Goal: Task Accomplishment & Management: Use online tool/utility

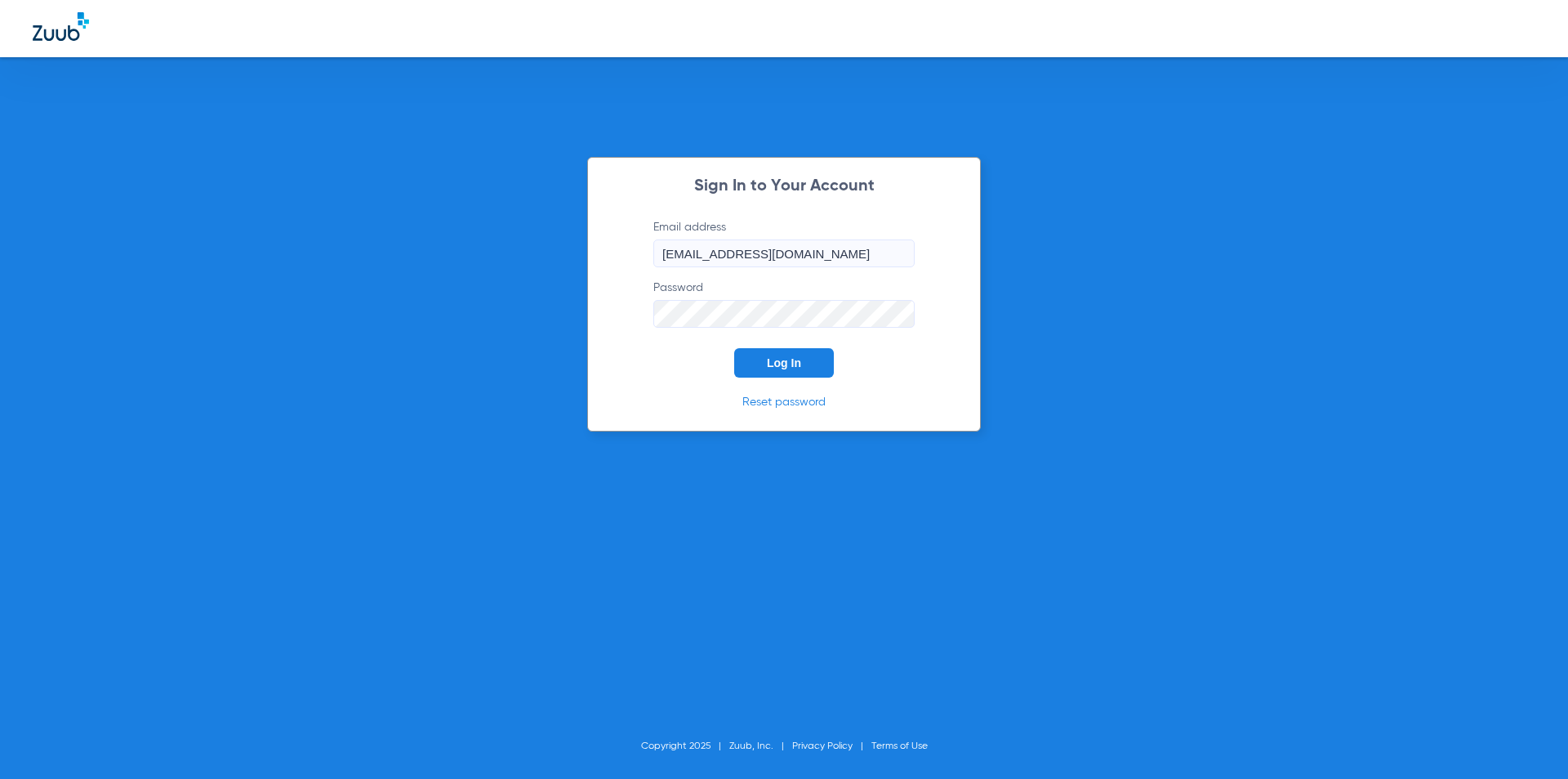
click at [741, 358] on button "Log In" at bounding box center [784, 362] width 100 height 30
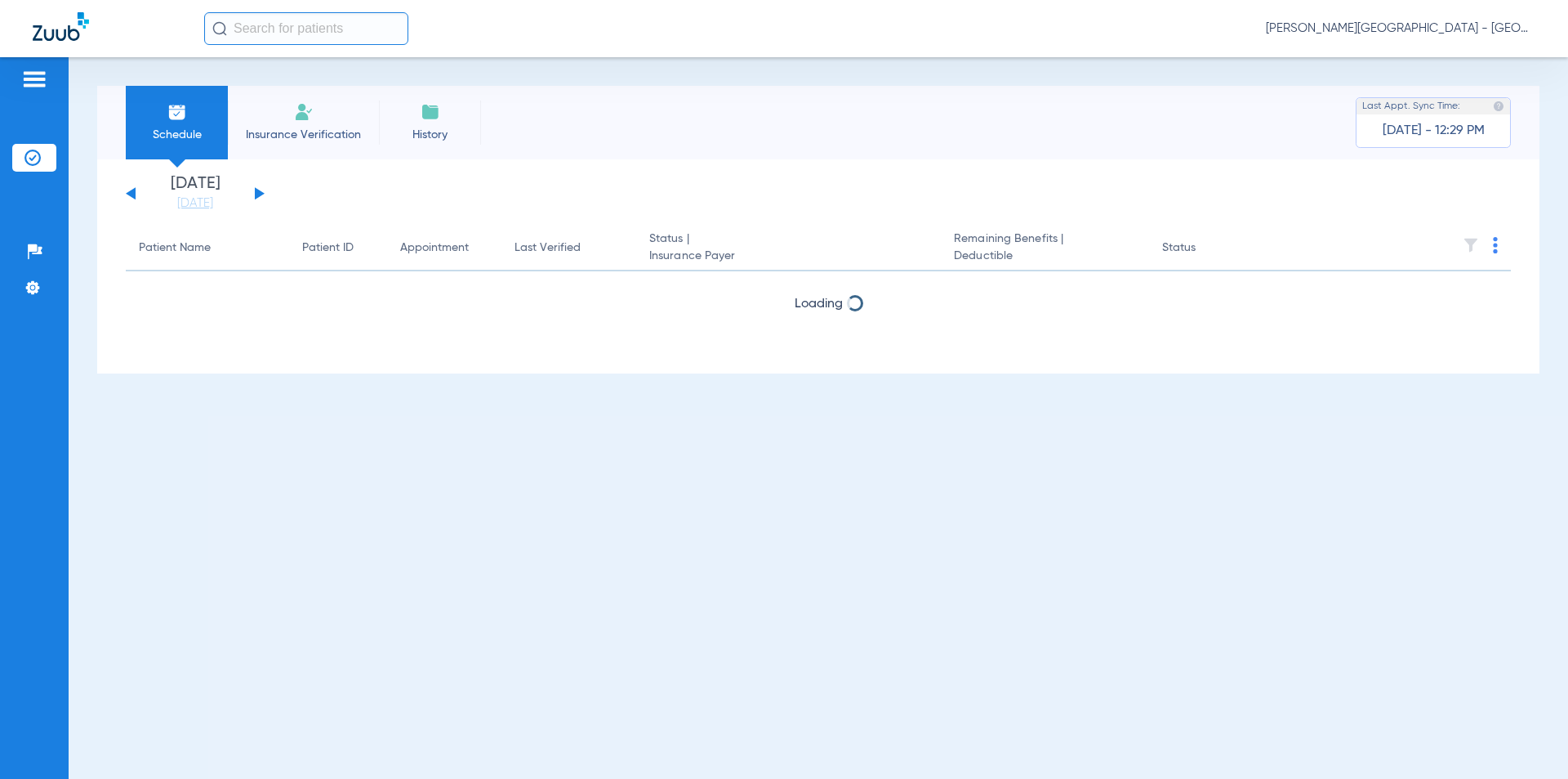
click at [259, 194] on button at bounding box center [260, 193] width 10 height 13
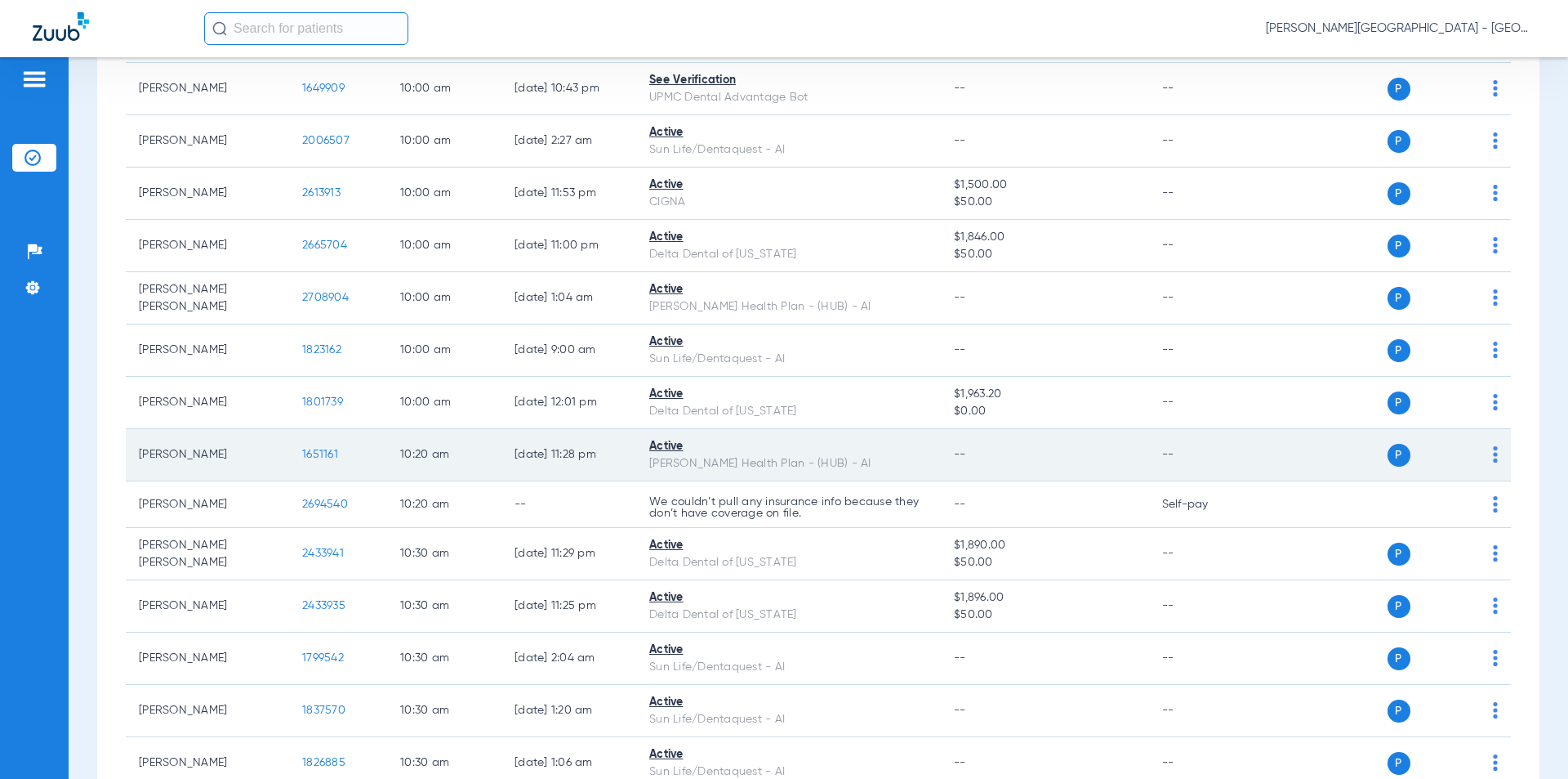
scroll to position [4412, 0]
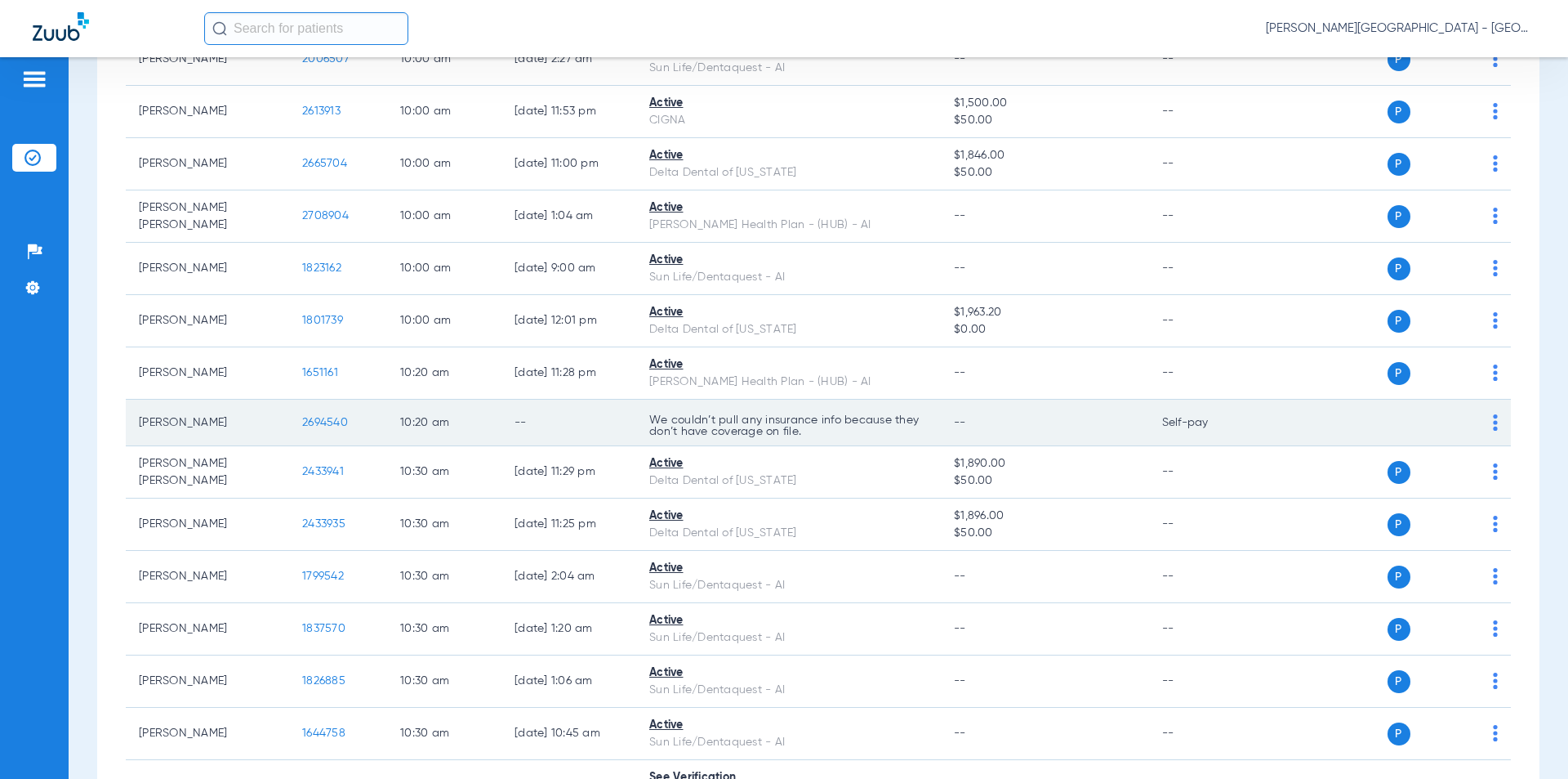
drag, startPoint x: 285, startPoint y: 424, endPoint x: 299, endPoint y: 431, distance: 15.7
click at [283, 423] on tr "[PERSON_NAME] 2694540 10:20 AM -- We couldn’t pull any insurance info because t…" at bounding box center [818, 422] width 1385 height 46
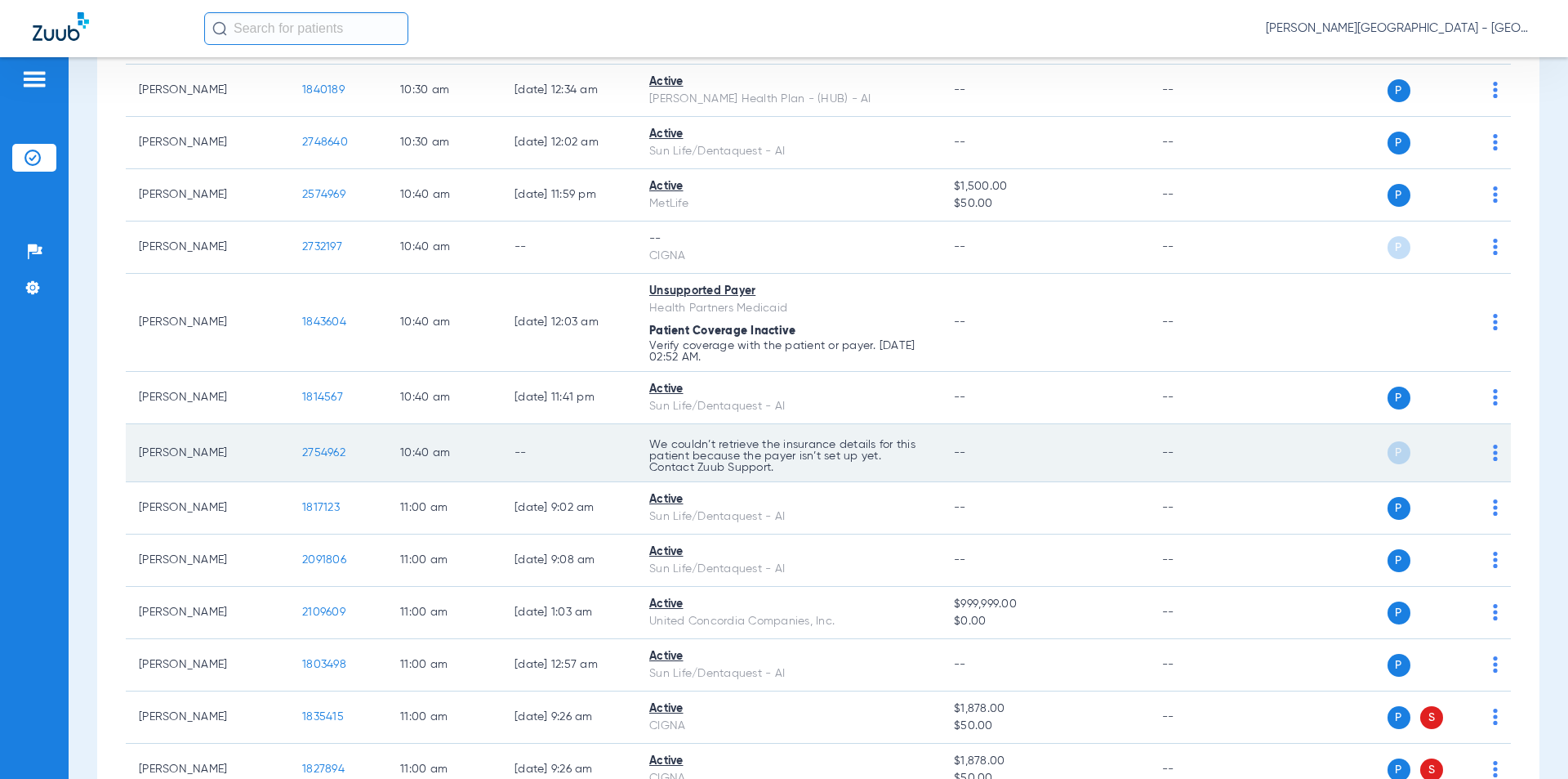
scroll to position [5311, 0]
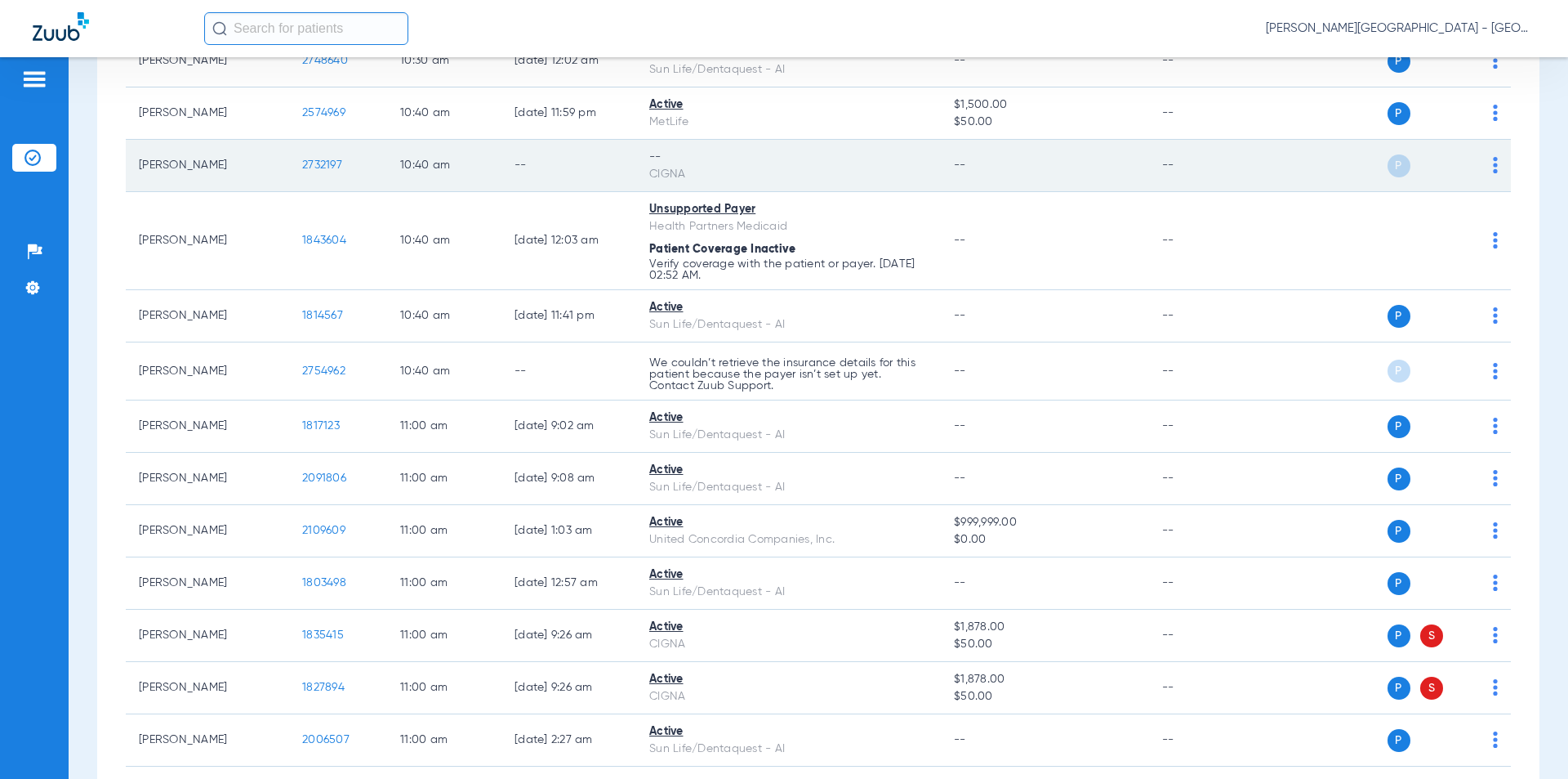
drag, startPoint x: 343, startPoint y: 146, endPoint x: 313, endPoint y: 138, distance: 31.0
click at [290, 141] on td "2732197" at bounding box center [338, 166] width 98 height 52
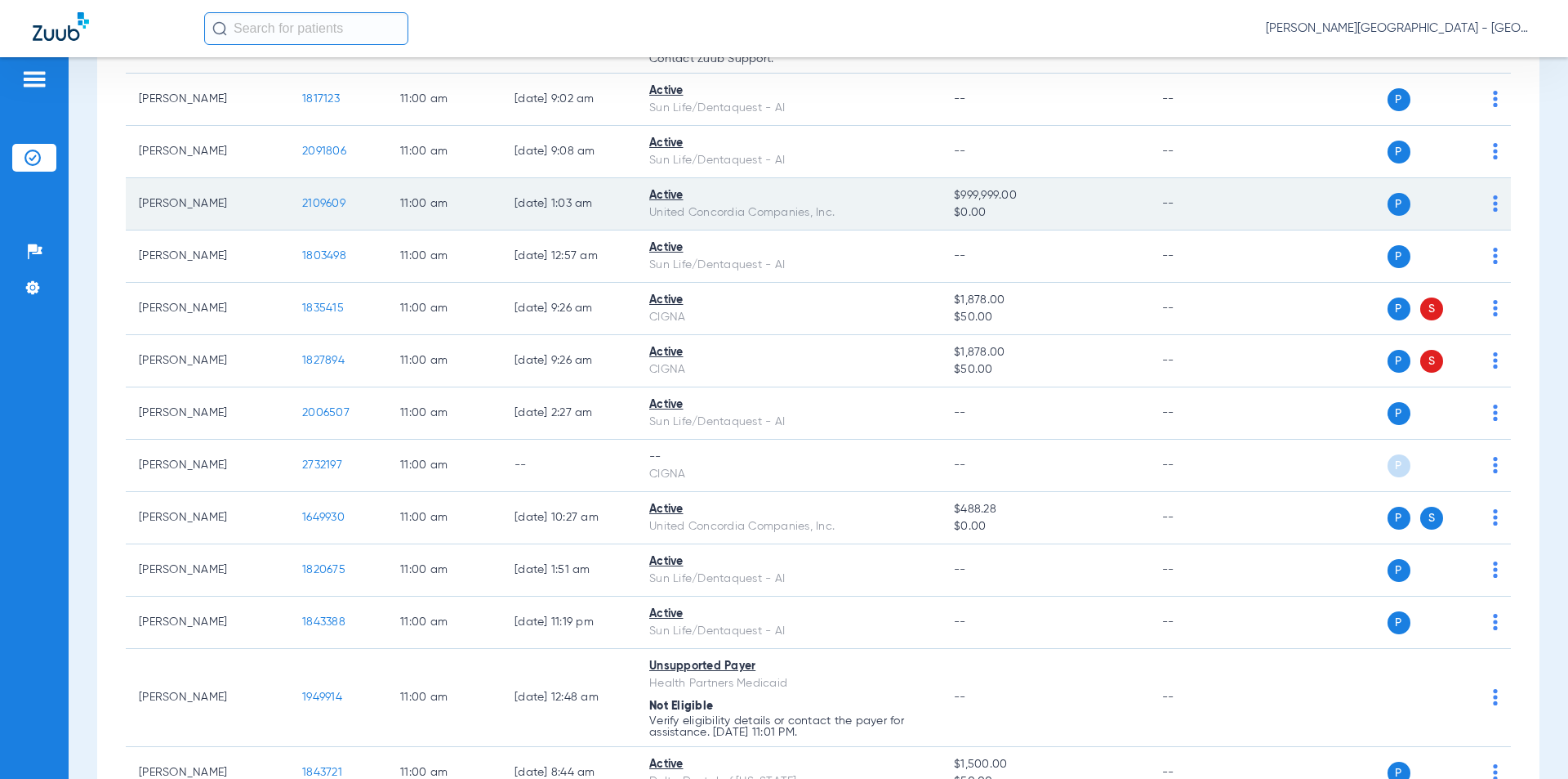
scroll to position [5556, 0]
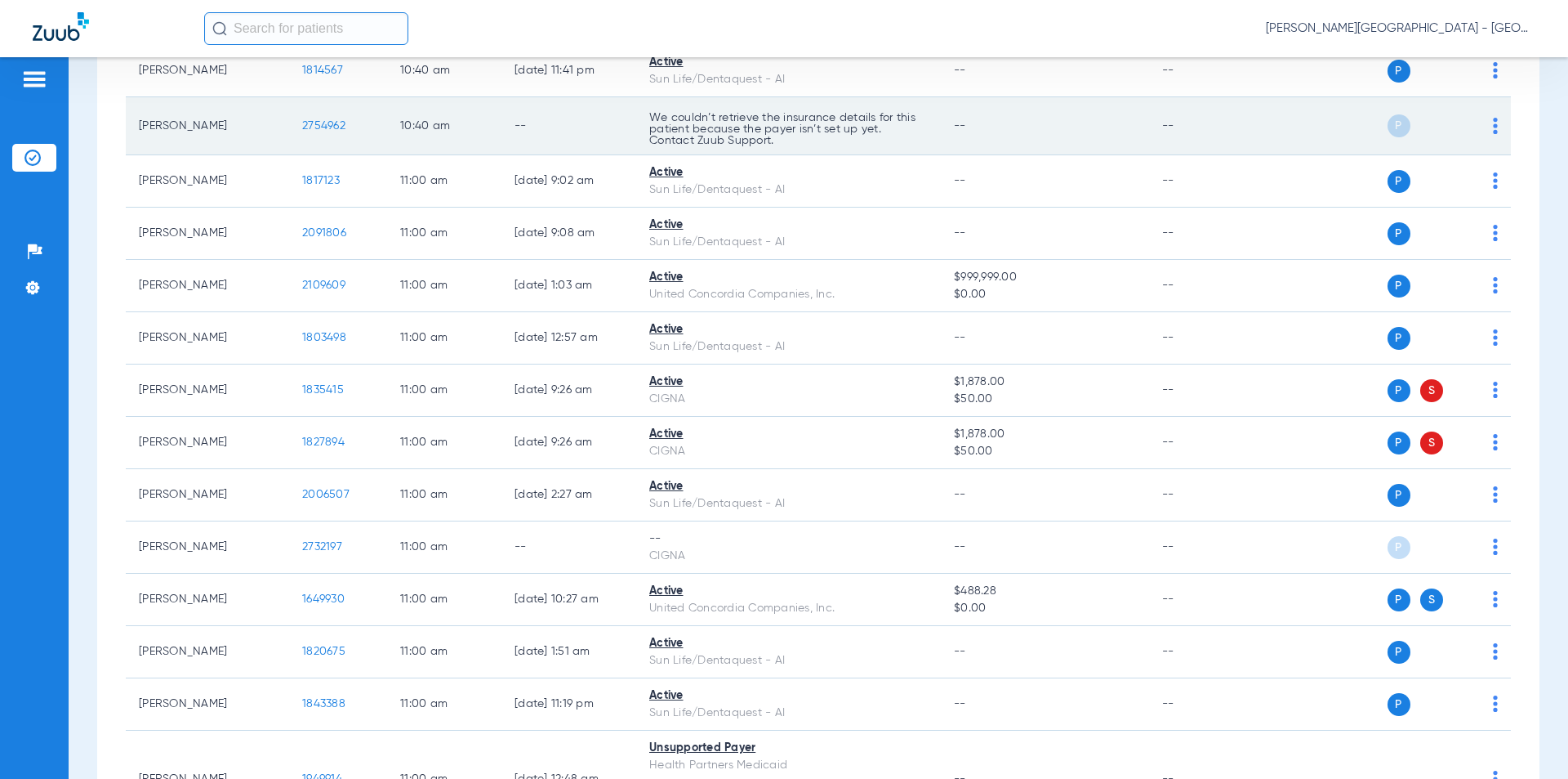
drag, startPoint x: 347, startPoint y: 109, endPoint x: 330, endPoint y: 109, distance: 17.0
click at [292, 106] on td "2754962" at bounding box center [338, 126] width 98 height 58
copy span "2754962"
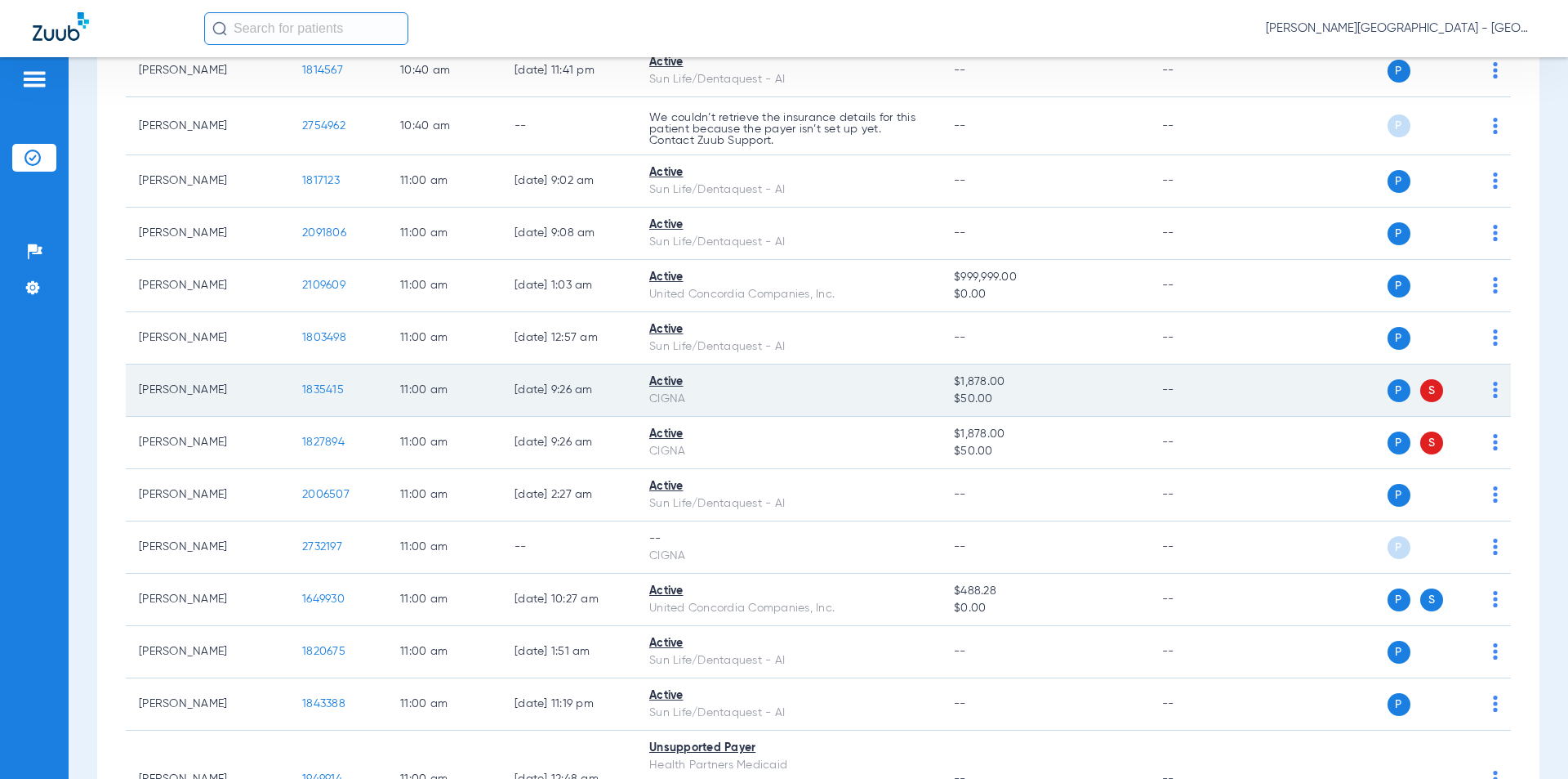
drag, startPoint x: 344, startPoint y: 368, endPoint x: 316, endPoint y: 369, distance: 28.0
click at [297, 371] on td "1835415" at bounding box center [338, 390] width 98 height 52
copy span "1835415"
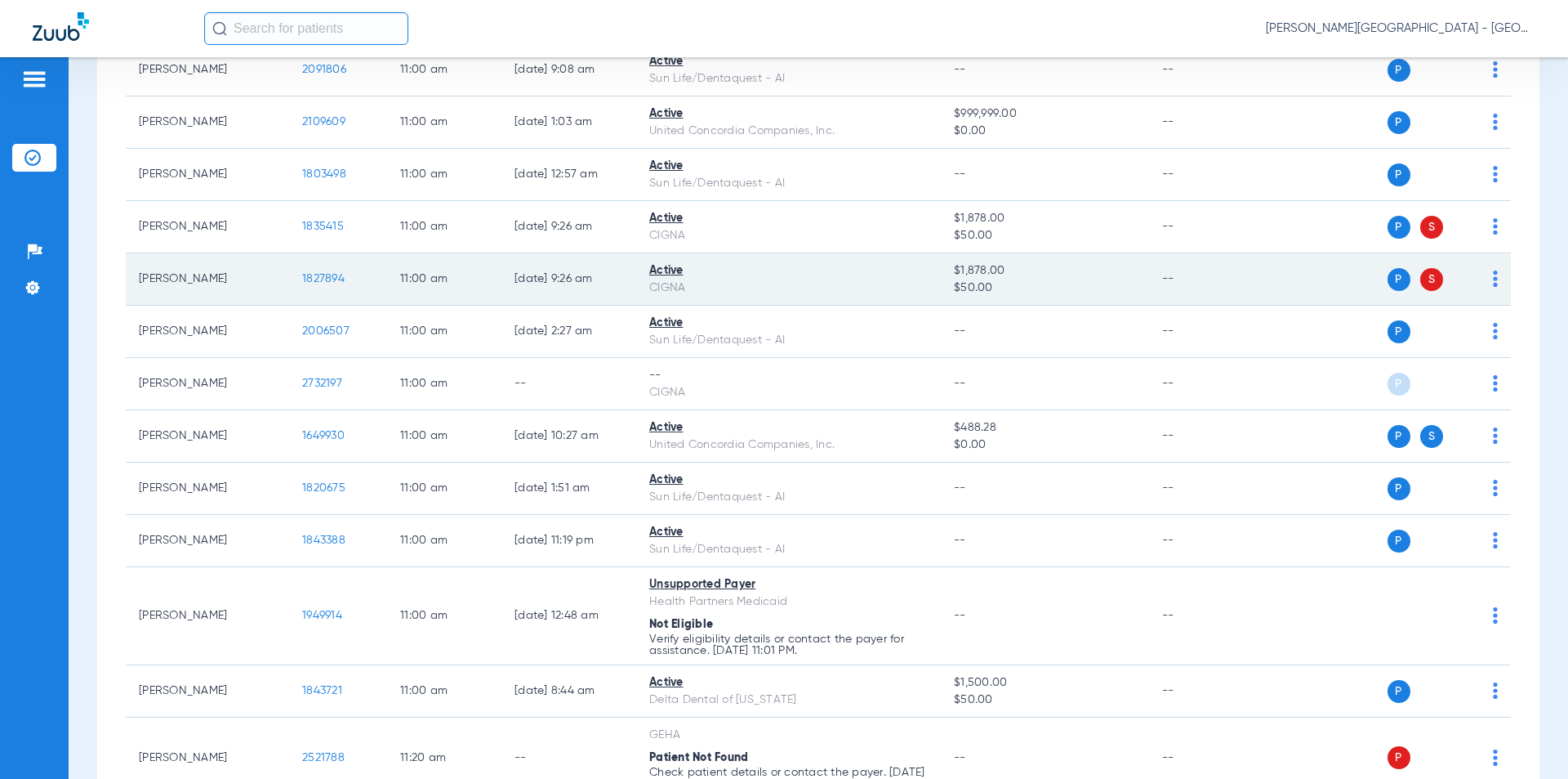
scroll to position [5801, 0]
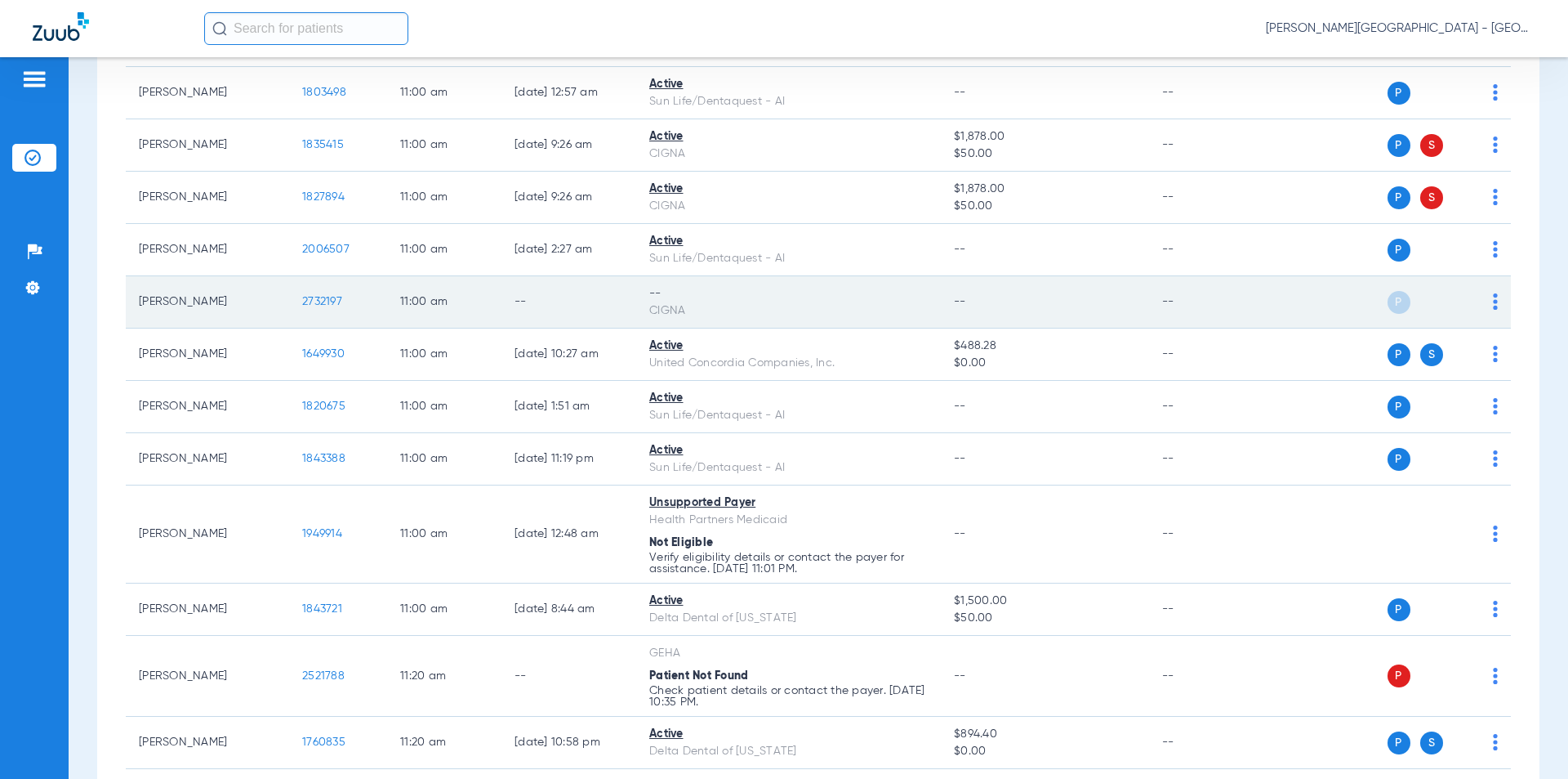
drag, startPoint x: 322, startPoint y: 281, endPoint x: 286, endPoint y: 281, distance: 36.0
click at [286, 281] on tr "[PERSON_NAME] 2732197 11:00 AM -- -- CIGNA -- -- P S" at bounding box center [818, 302] width 1385 height 52
copy tr "2732197"
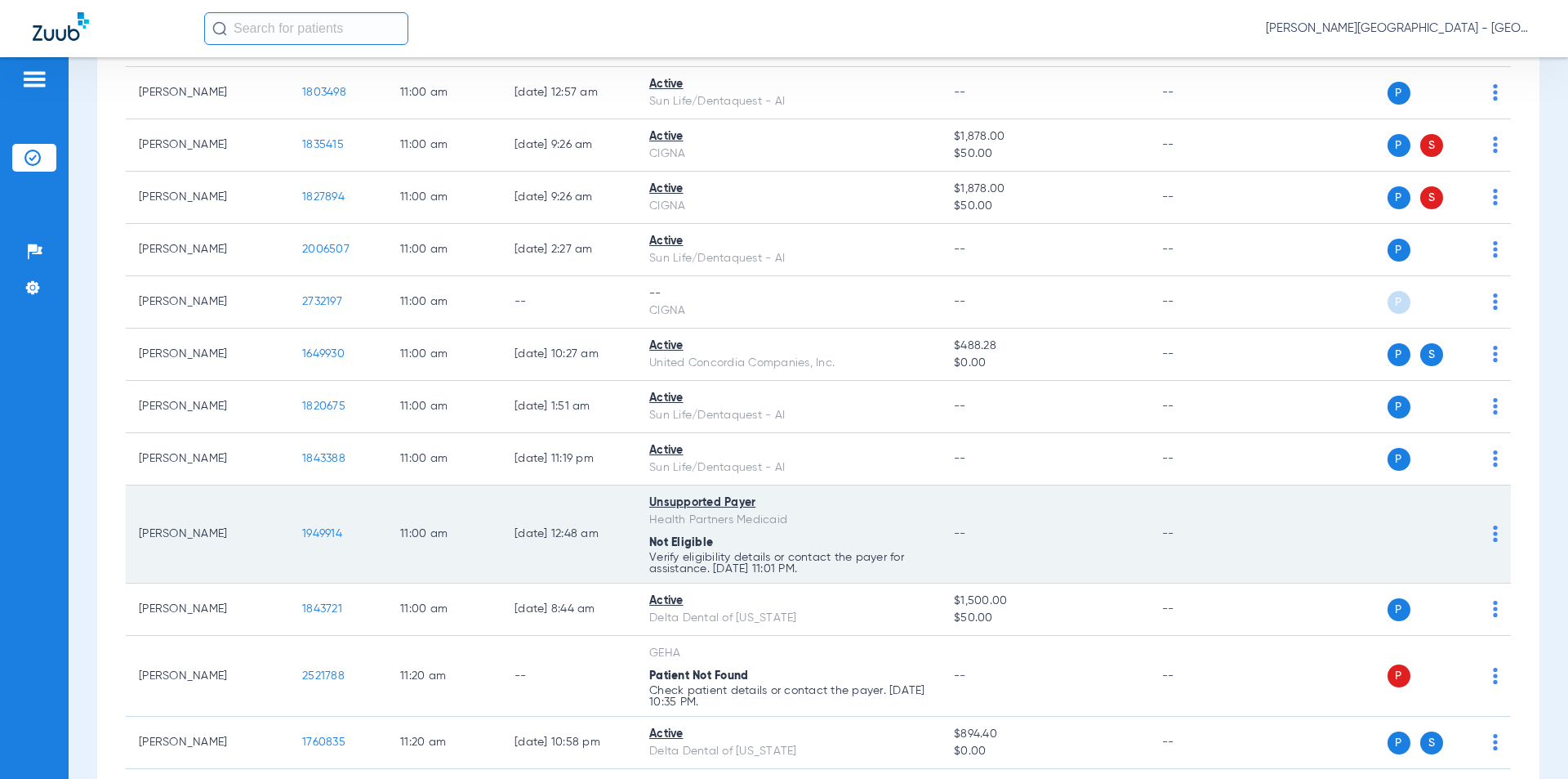
drag, startPoint x: 312, startPoint y: 517, endPoint x: 289, endPoint y: 516, distance: 23.0
click at [289, 516] on td "1949914" at bounding box center [338, 534] width 98 height 98
copy span "1949914"
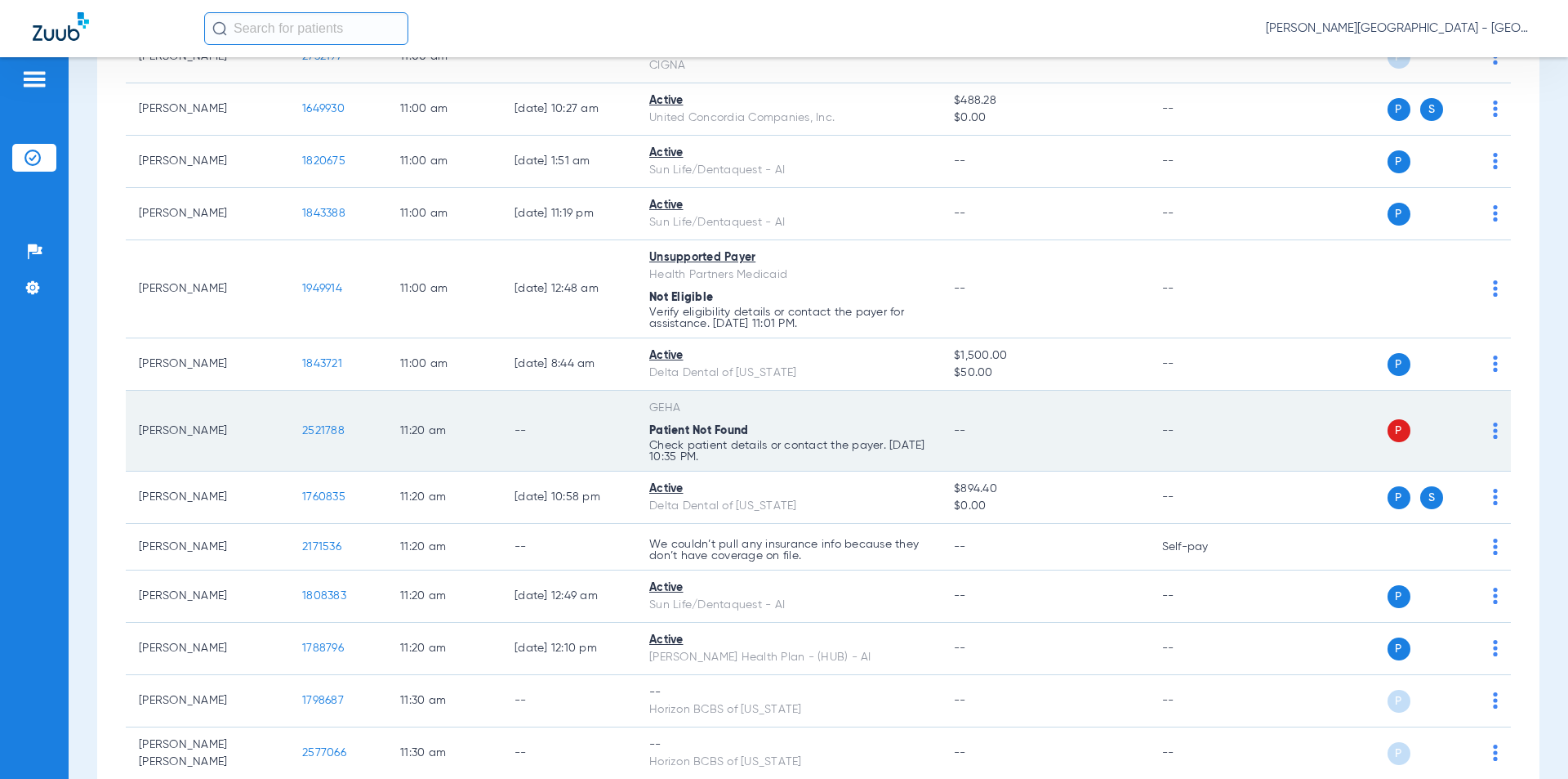
scroll to position [6128, 0]
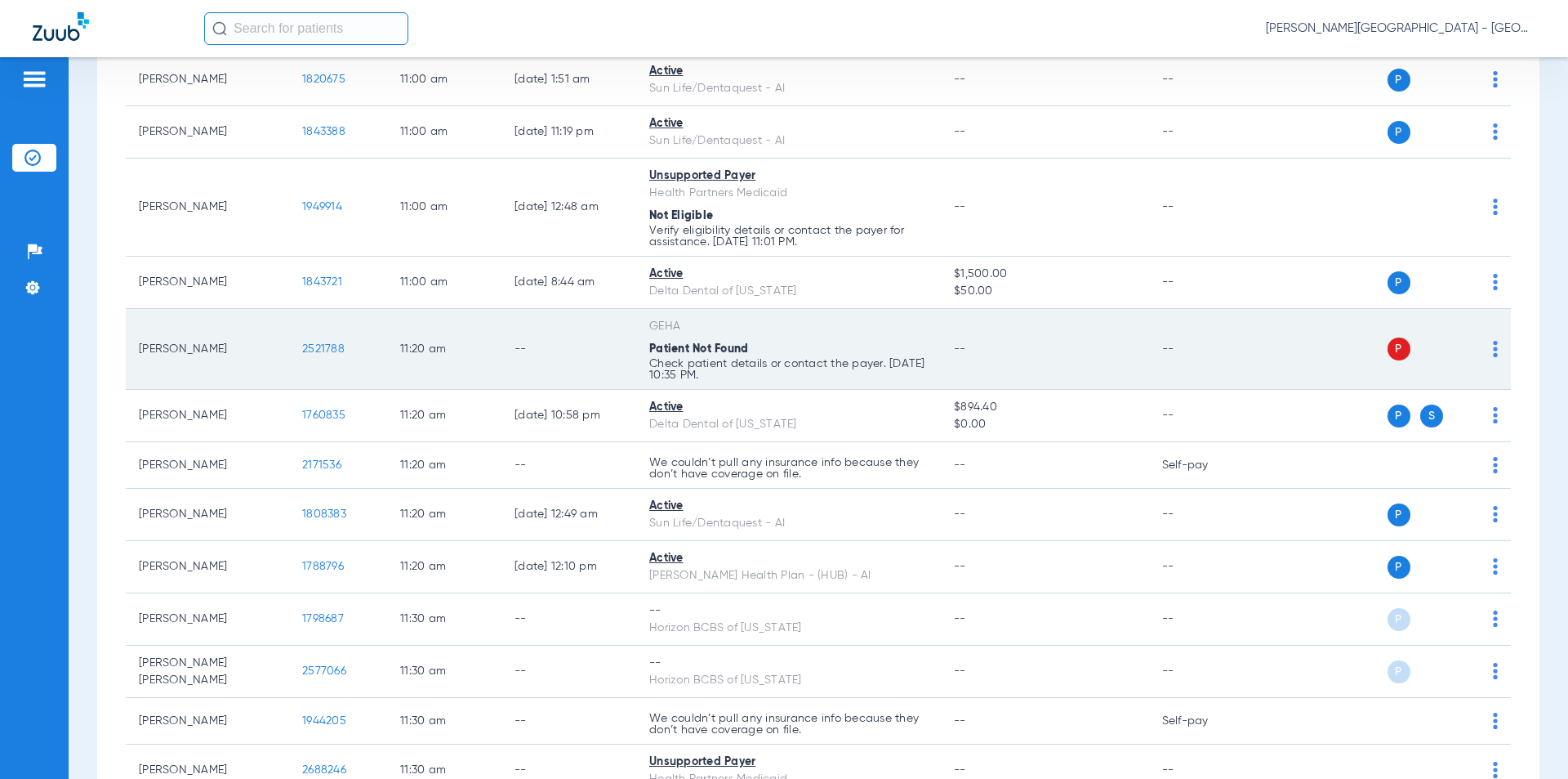
drag, startPoint x: 350, startPoint y: 328, endPoint x: 285, endPoint y: 326, distance: 65.0
click at [285, 326] on tr "[PERSON_NAME] 2521788 11:20 AM -- GEHA Patient Not Found Check patient details …" at bounding box center [818, 350] width 1385 height 81
copy tr "2521788"
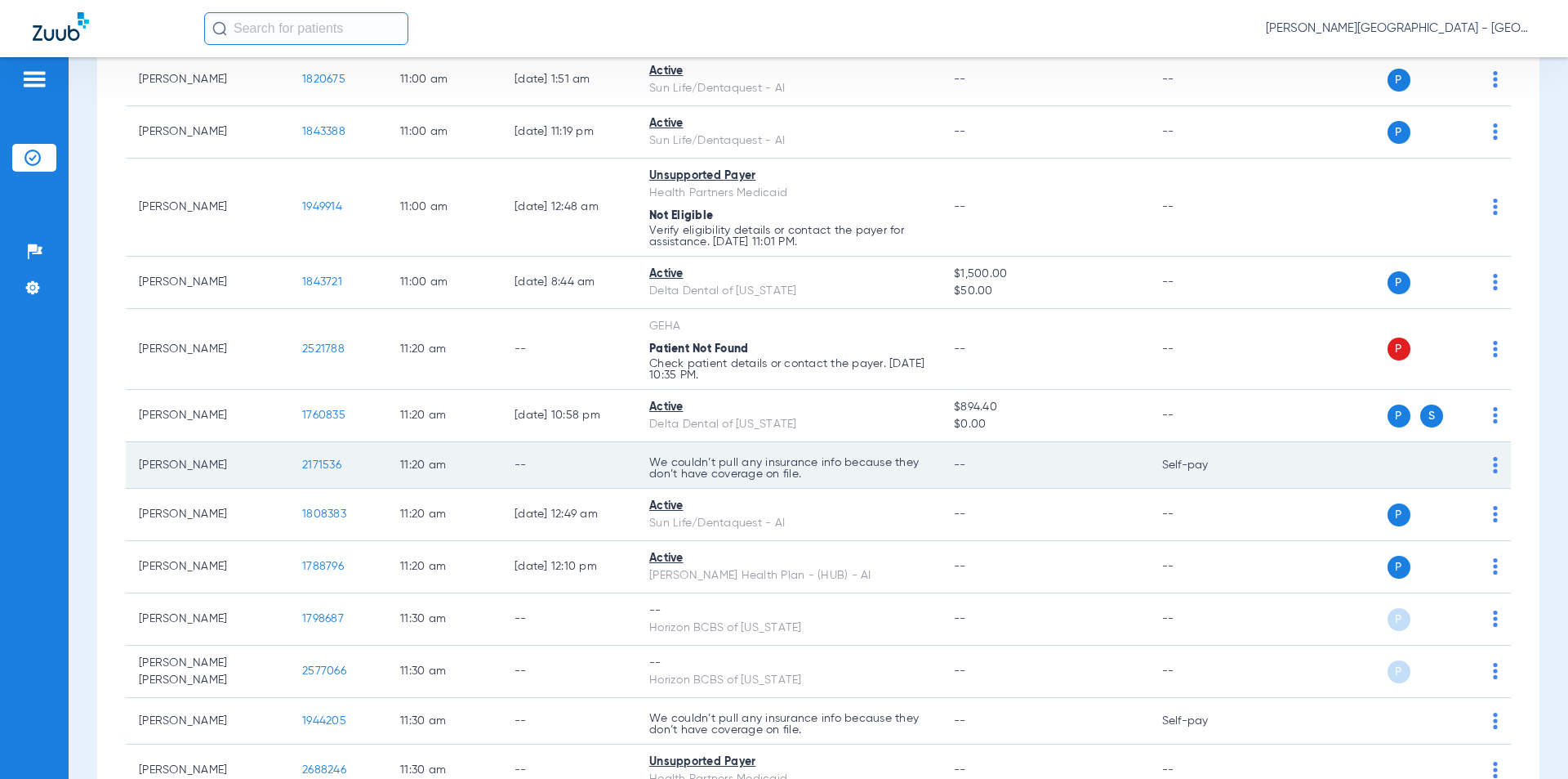
drag, startPoint x: 340, startPoint y: 444, endPoint x: 323, endPoint y: 439, distance: 17.7
click at [289, 442] on td "2171536" at bounding box center [338, 465] width 98 height 46
copy span "2171536"
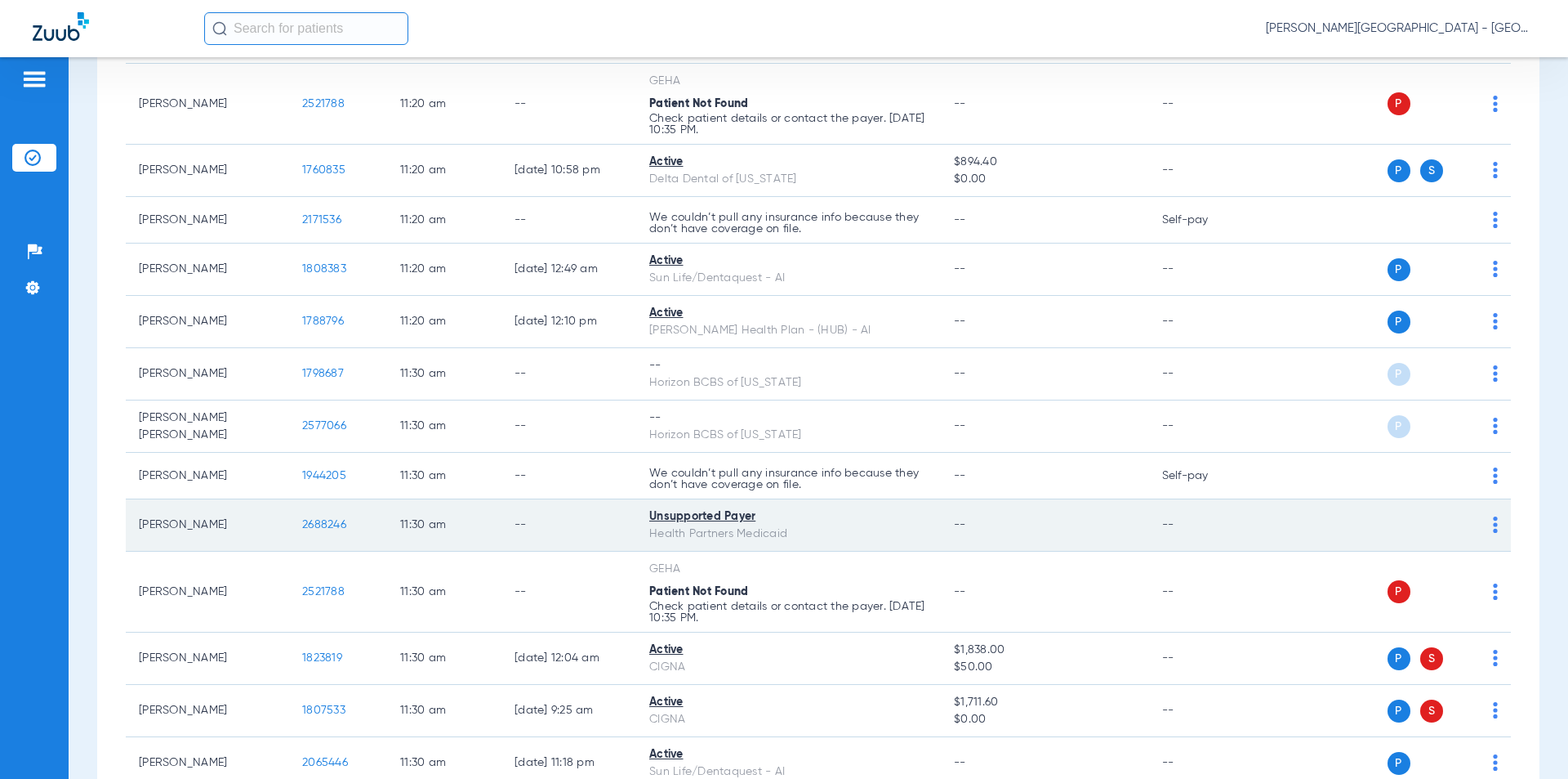
scroll to position [6537, 0]
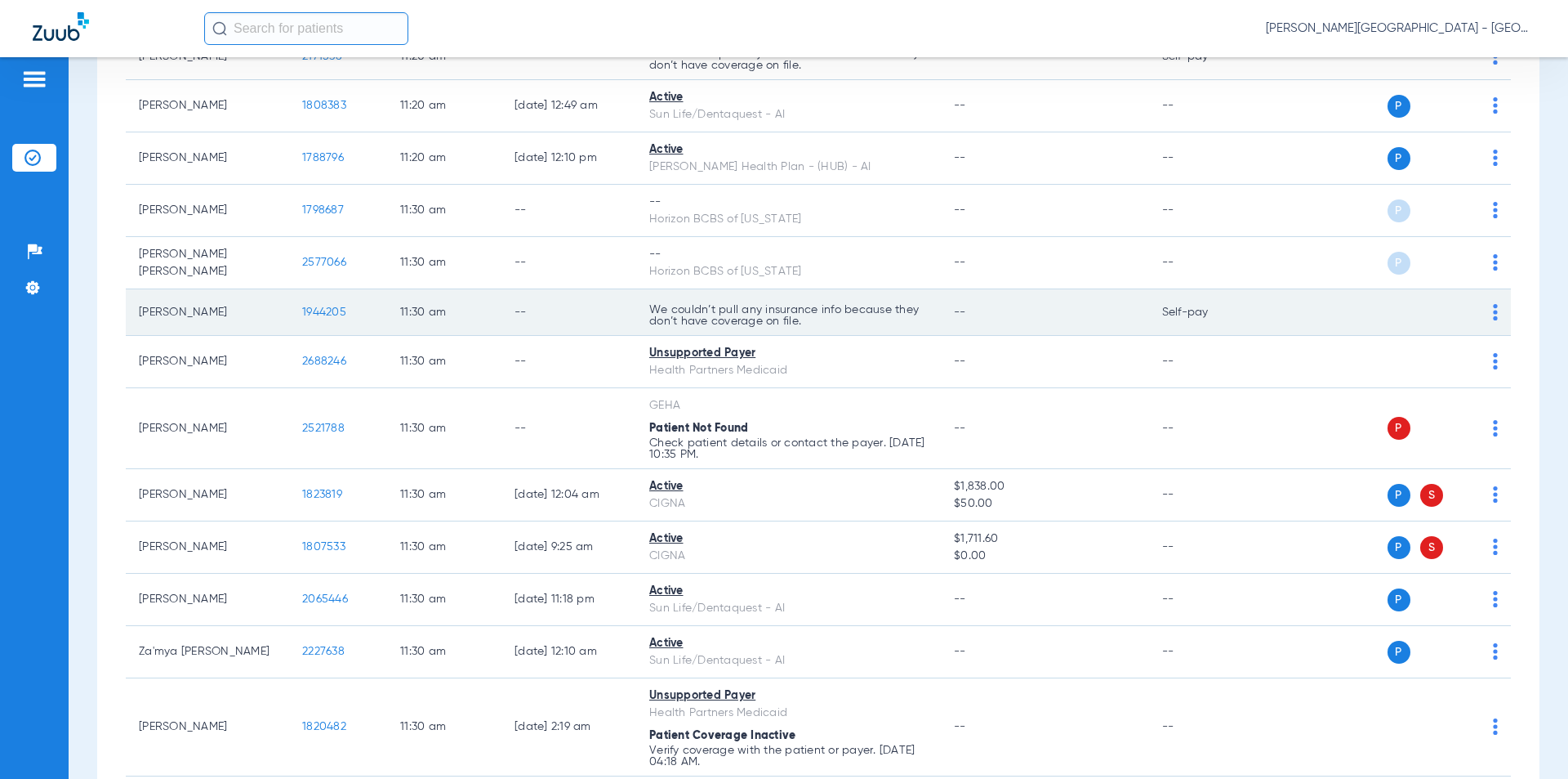
drag, startPoint x: 340, startPoint y: 293, endPoint x: 291, endPoint y: 292, distance: 49.0
click at [291, 292] on td "1944205" at bounding box center [338, 312] width 98 height 46
copy span "1944205"
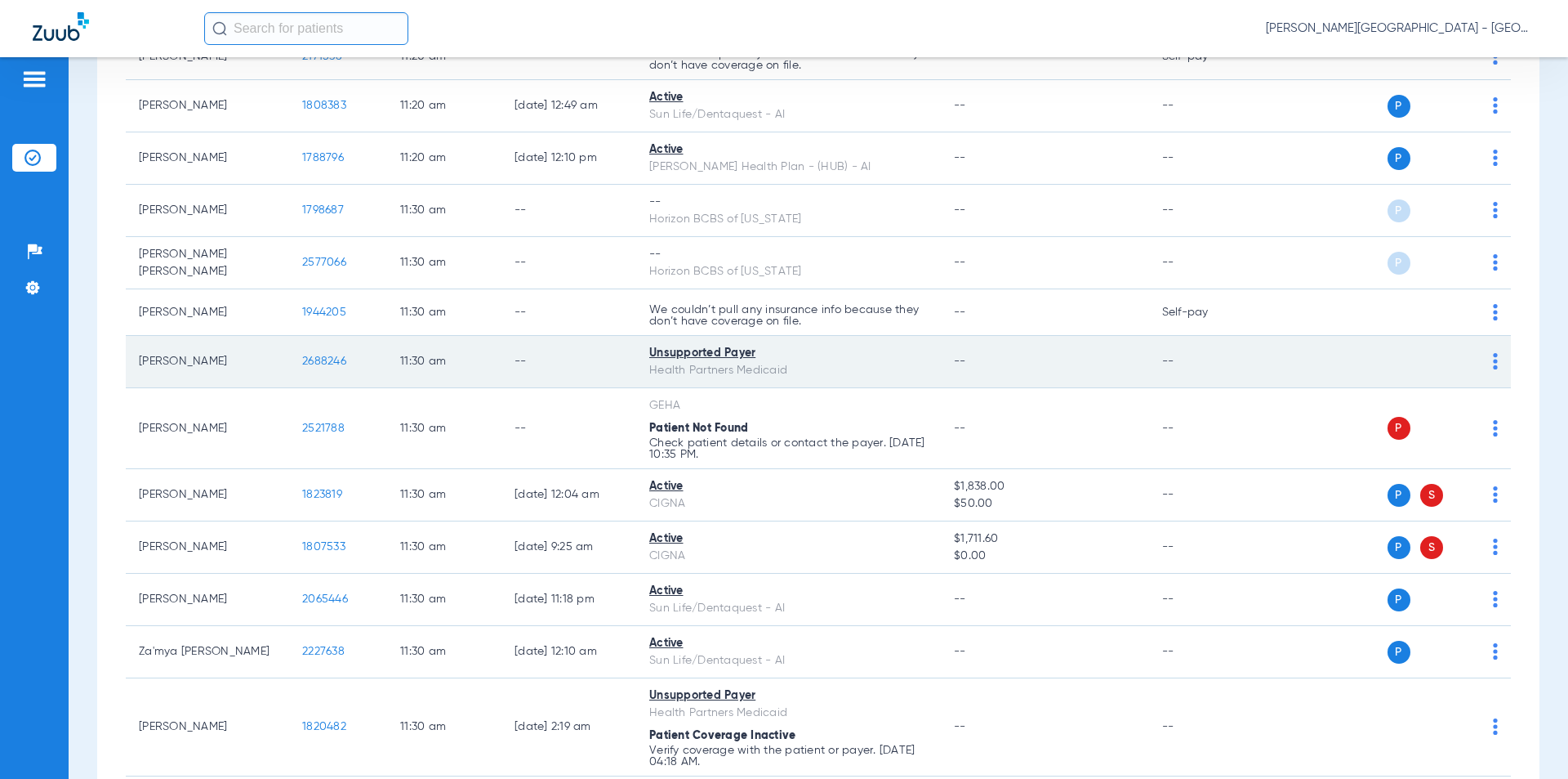
drag, startPoint x: 334, startPoint y: 344, endPoint x: 315, endPoint y: 339, distance: 19.6
click at [287, 346] on tr "[PERSON_NAME] 2688246 11:30 AM -- Unsupported Payer Health Partners Medicaid --…" at bounding box center [818, 362] width 1385 height 52
copy tr "2688246"
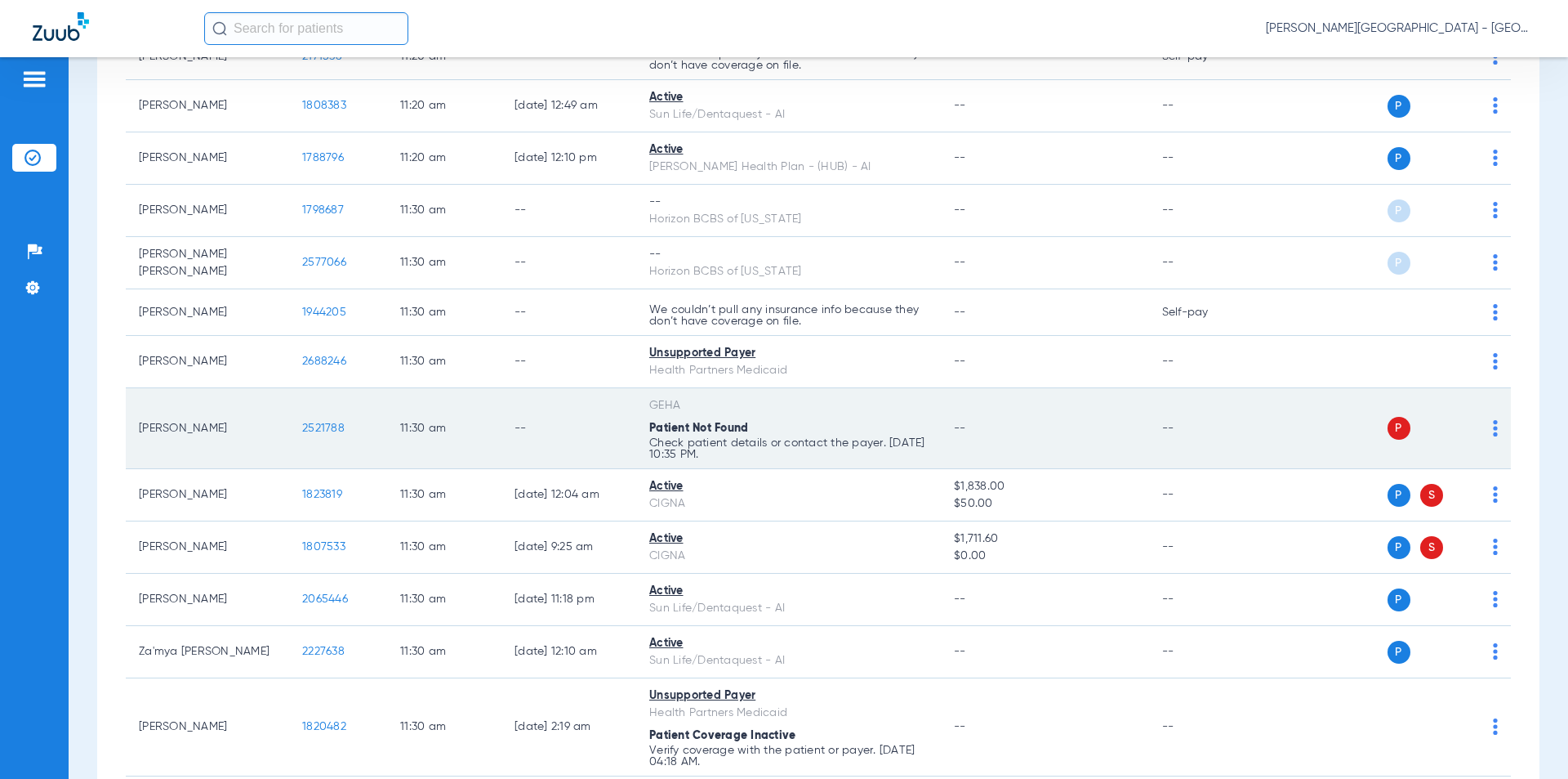
drag, startPoint x: 317, startPoint y: 407, endPoint x: 309, endPoint y: 406, distance: 8.1
click at [288, 407] on tr "[PERSON_NAME] 2521788 11:30 AM -- GEHA Patient Not Found Check patient details …" at bounding box center [818, 428] width 1385 height 81
copy tr "2521788"
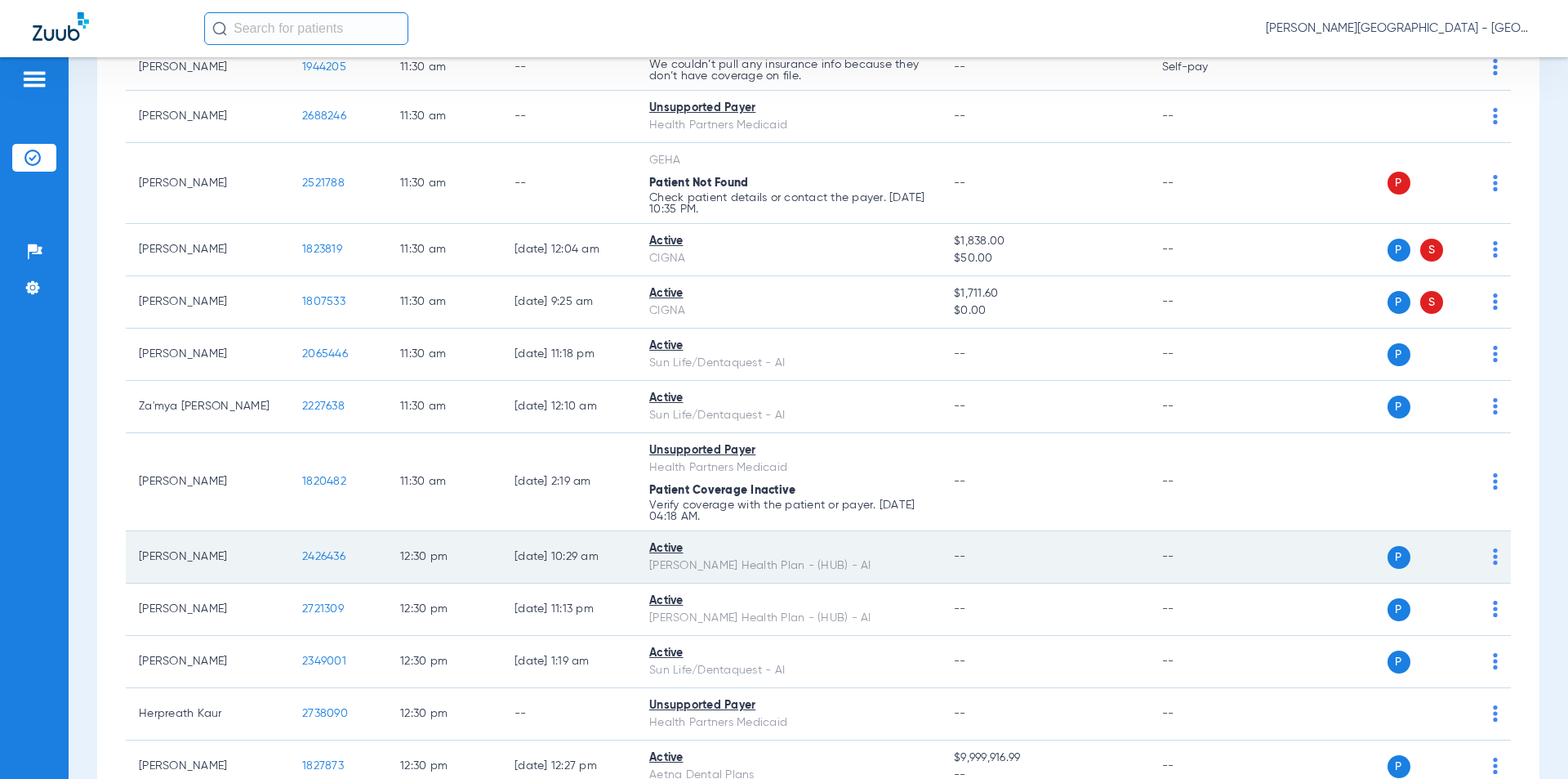
scroll to position [7027, 0]
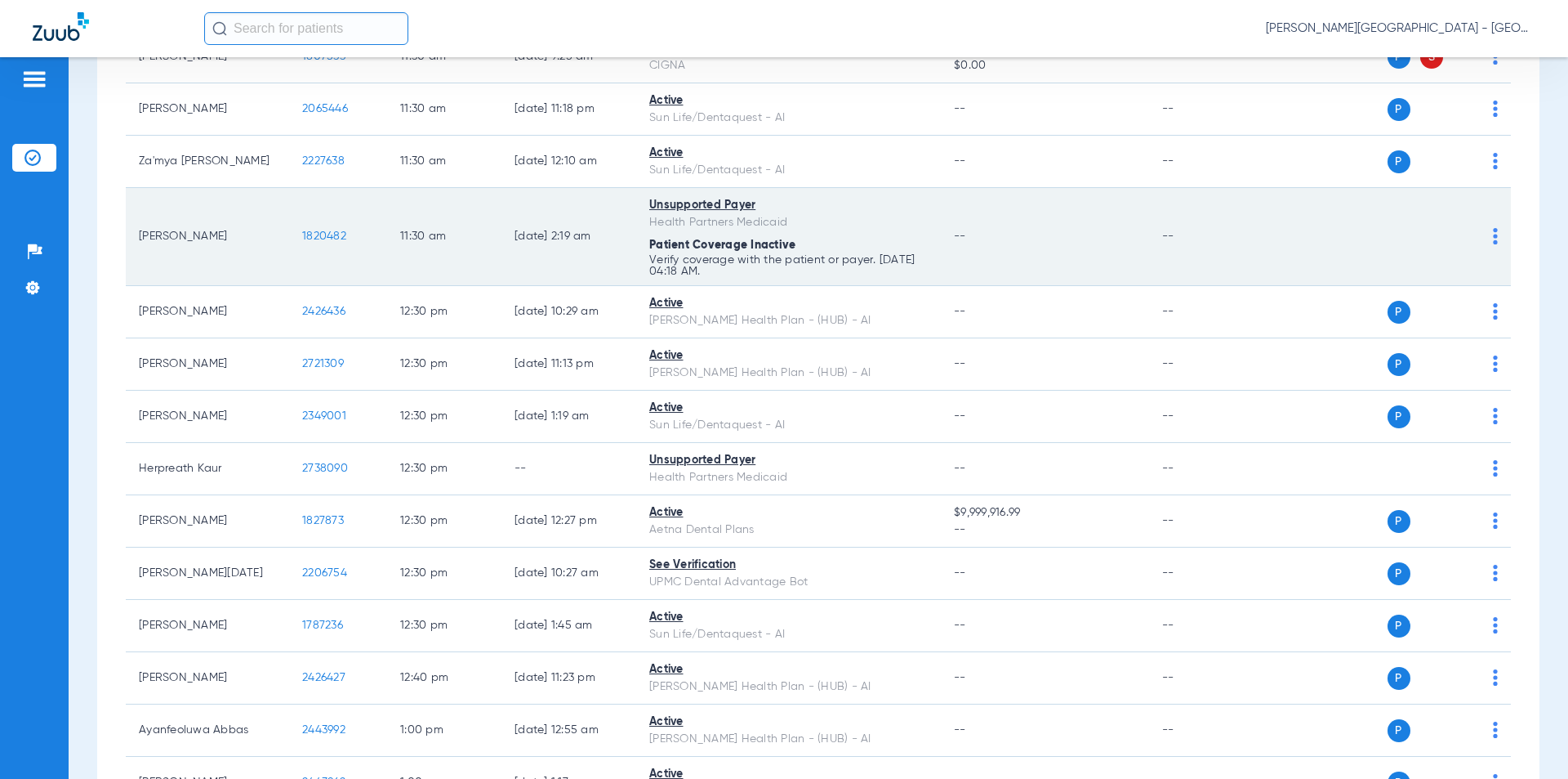
drag, startPoint x: 286, startPoint y: 215, endPoint x: 311, endPoint y: 207, distance: 26.2
click at [285, 215] on tr "[PERSON_NAME] 1820482 11:30 AM [DATE] 2:19 AM Unsupported Payer Health Partners…" at bounding box center [818, 237] width 1385 height 98
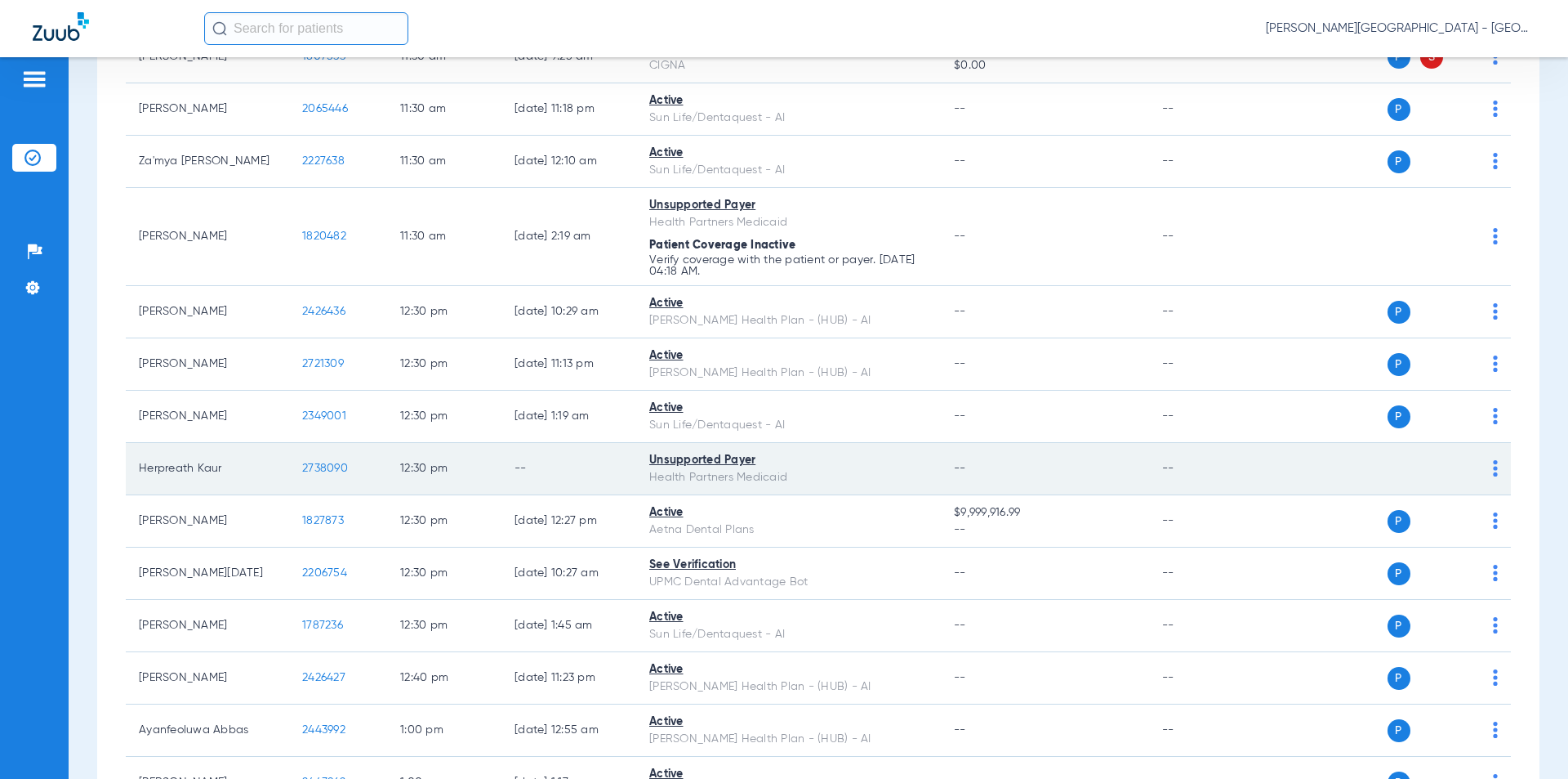
drag, startPoint x: 334, startPoint y: 450, endPoint x: 248, endPoint y: 436, distance: 87.1
click at [287, 447] on tr "Herpreath Kaur 2738090 12:30 PM -- Unsupported Payer Health Partners Medicaid -…" at bounding box center [818, 469] width 1385 height 52
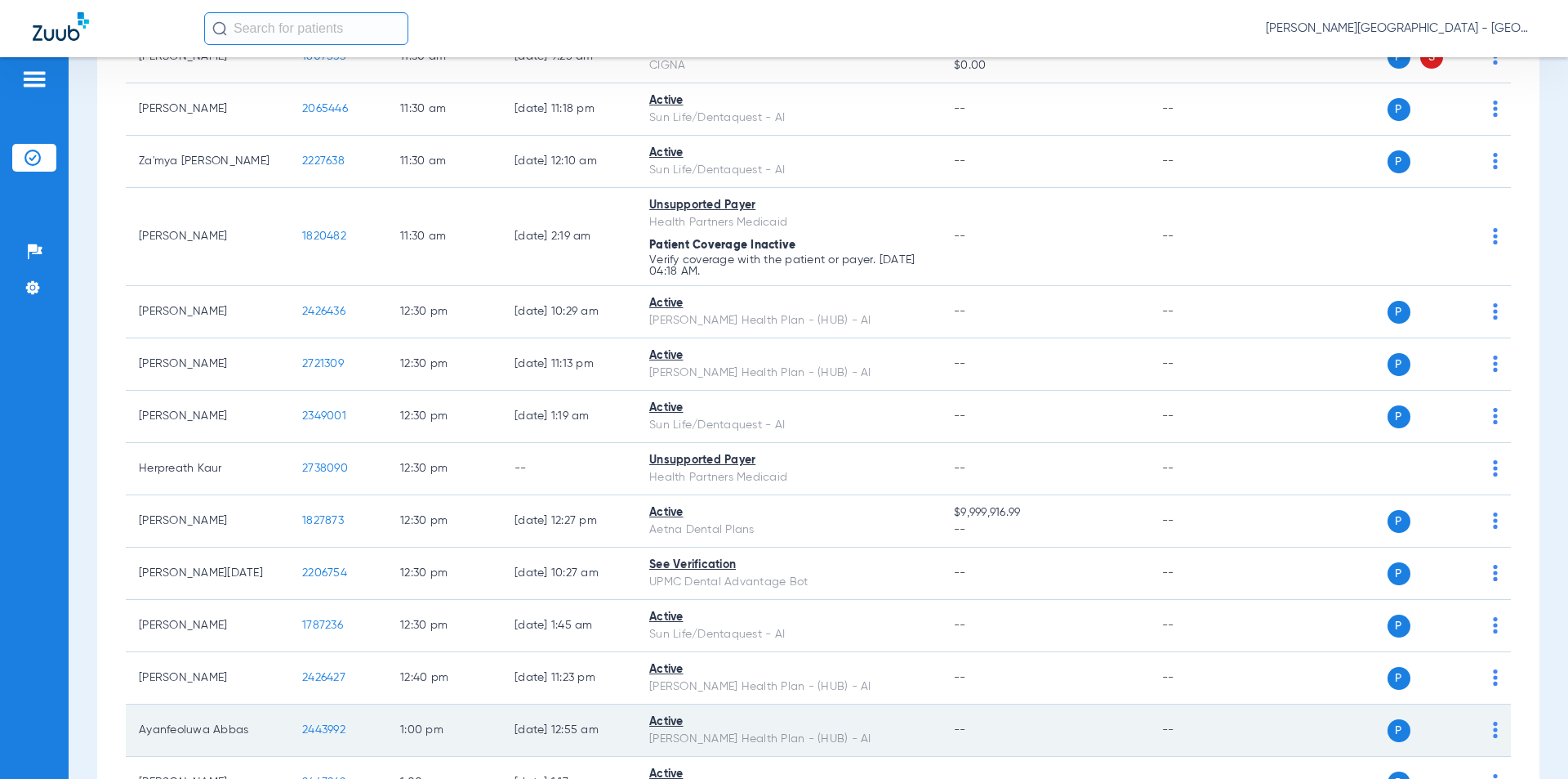
scroll to position [7354, 0]
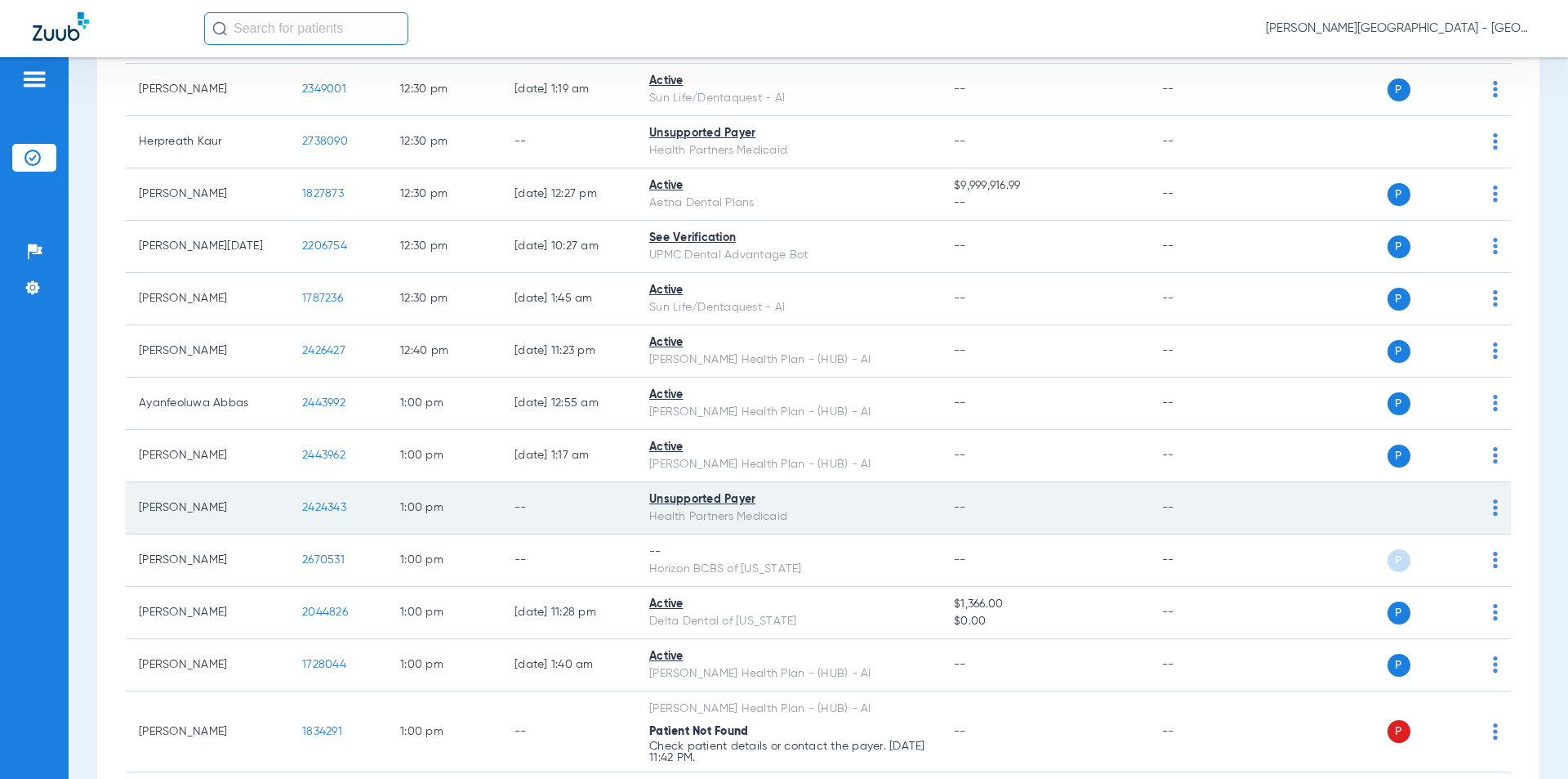
drag, startPoint x: 351, startPoint y: 485, endPoint x: 287, endPoint y: 486, distance: 64.0
click at [287, 486] on tr "[PERSON_NAME] 2424343 1:00 PM -- Unsupported Payer Health Partners Medicaid -- …" at bounding box center [818, 509] width 1385 height 52
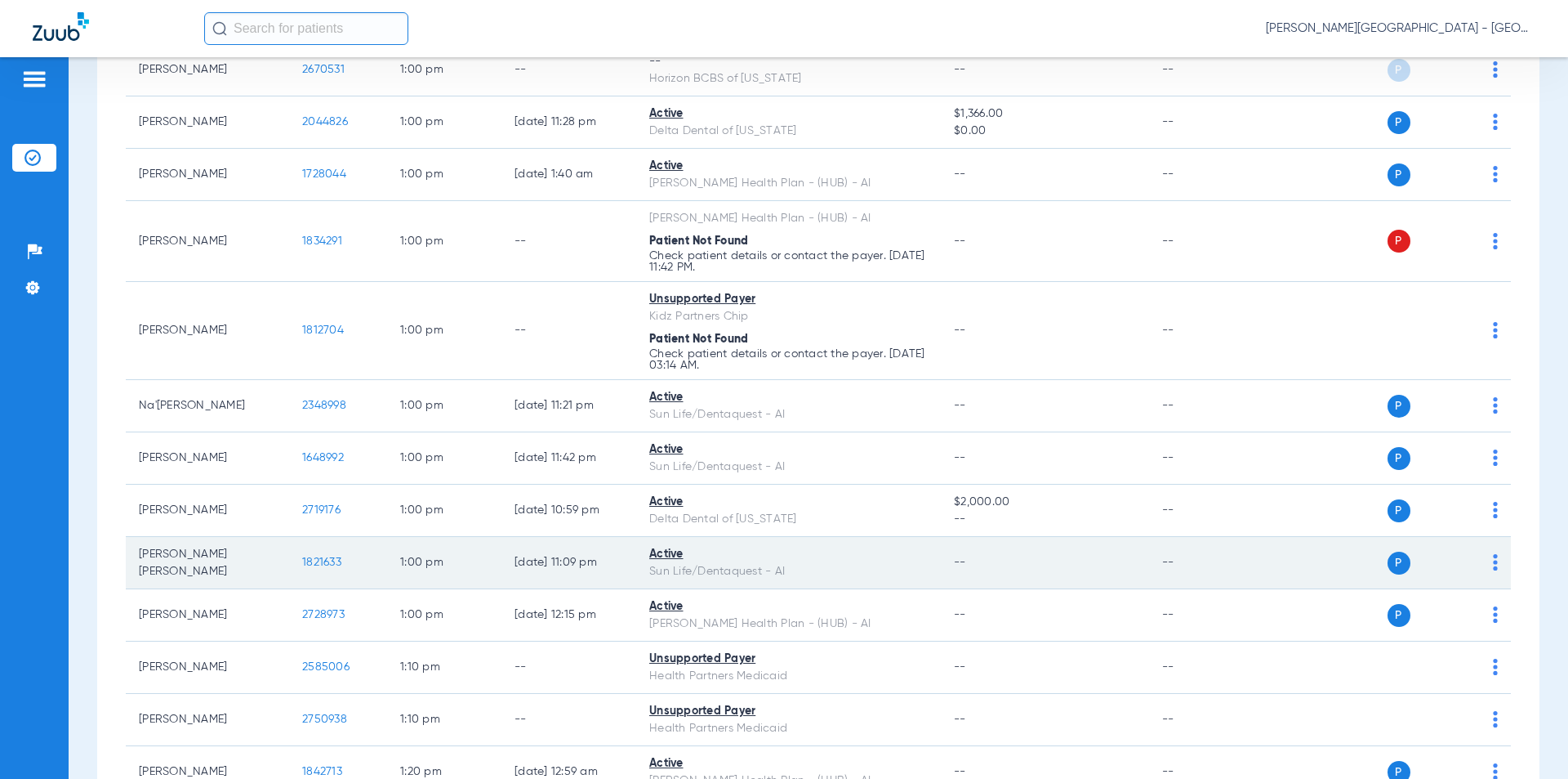
scroll to position [7926, 0]
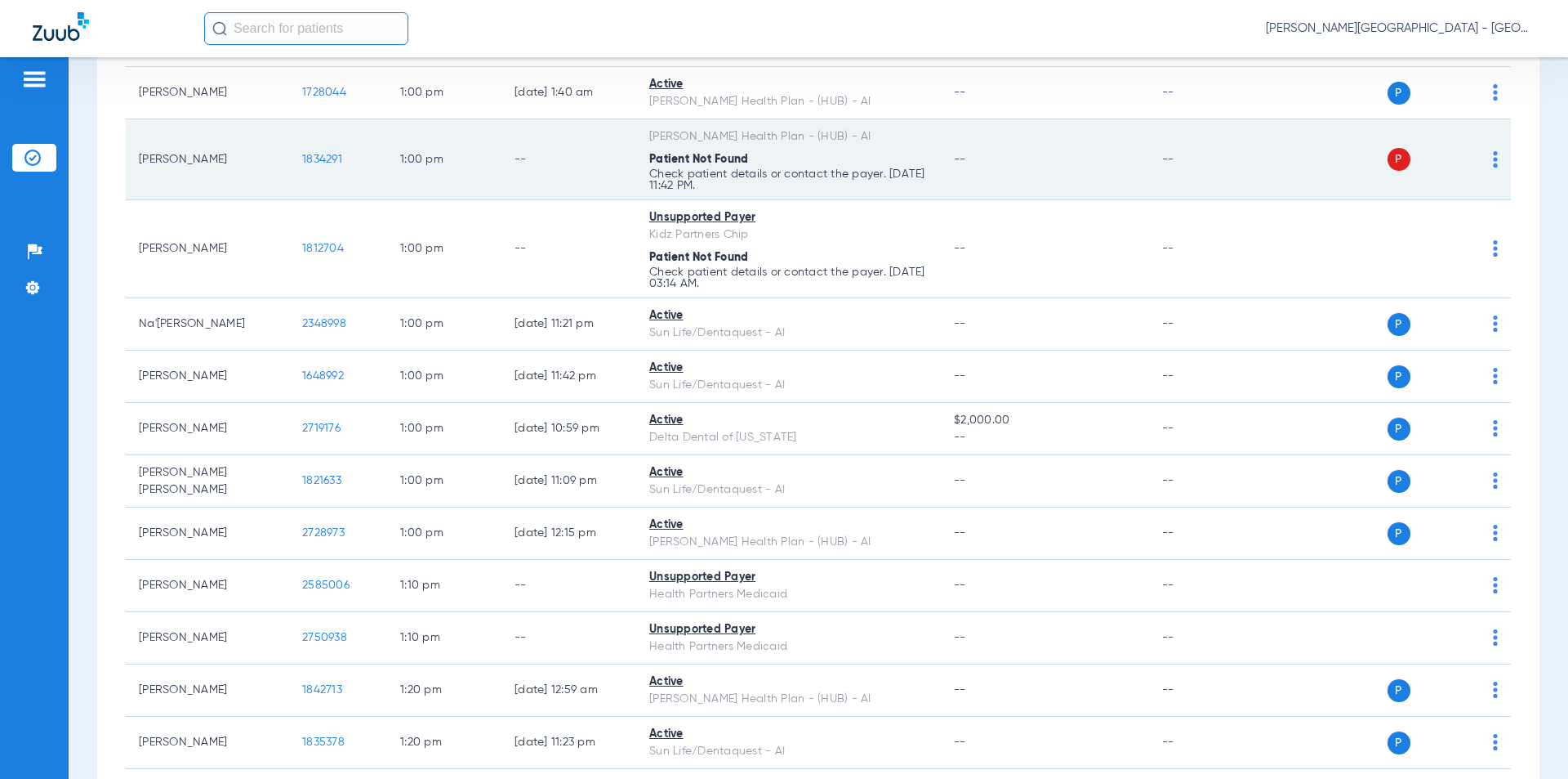
drag, startPoint x: 343, startPoint y: 140, endPoint x: 309, endPoint y: 137, distance: 34.1
click at [290, 144] on td "1834291" at bounding box center [338, 160] width 98 height 81
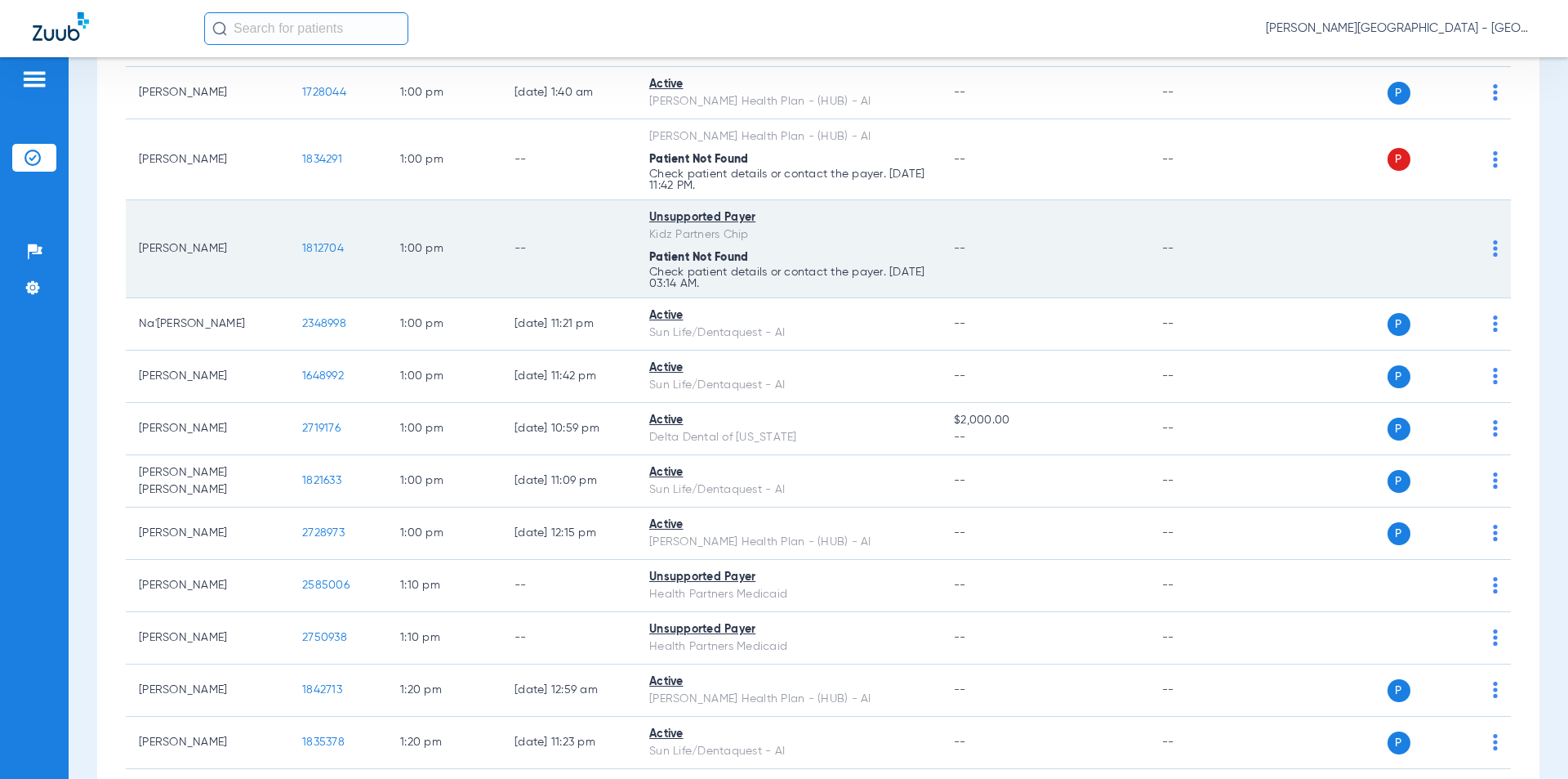
click at [292, 227] on td "1812704" at bounding box center [338, 249] width 98 height 98
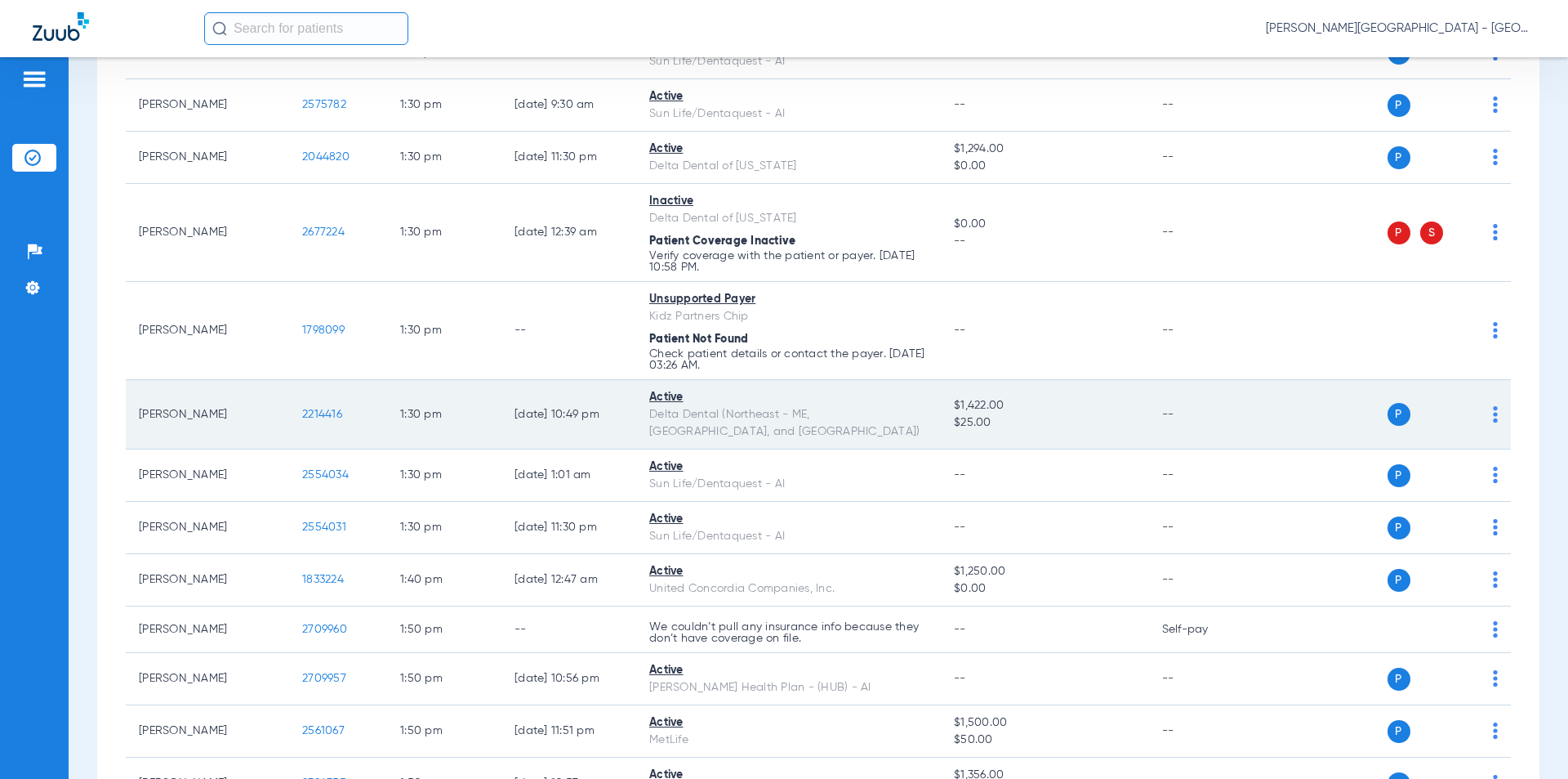
scroll to position [8907, 0]
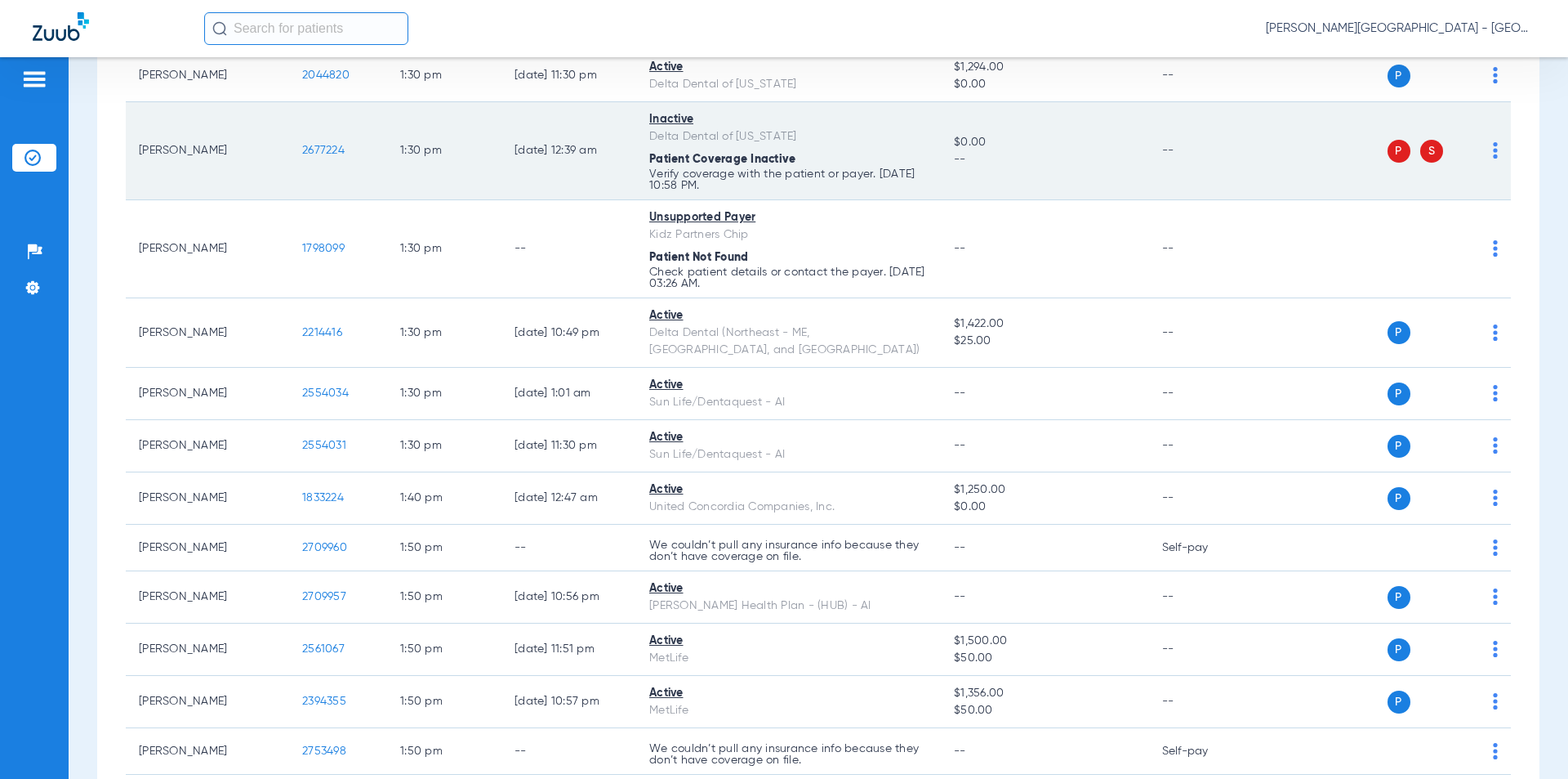
click at [261, 132] on tr "[PERSON_NAME] 2677224 1:30 PM [DATE] 12:39 AM Inactive Delta Dental of [US_STAT…" at bounding box center [818, 151] width 1385 height 98
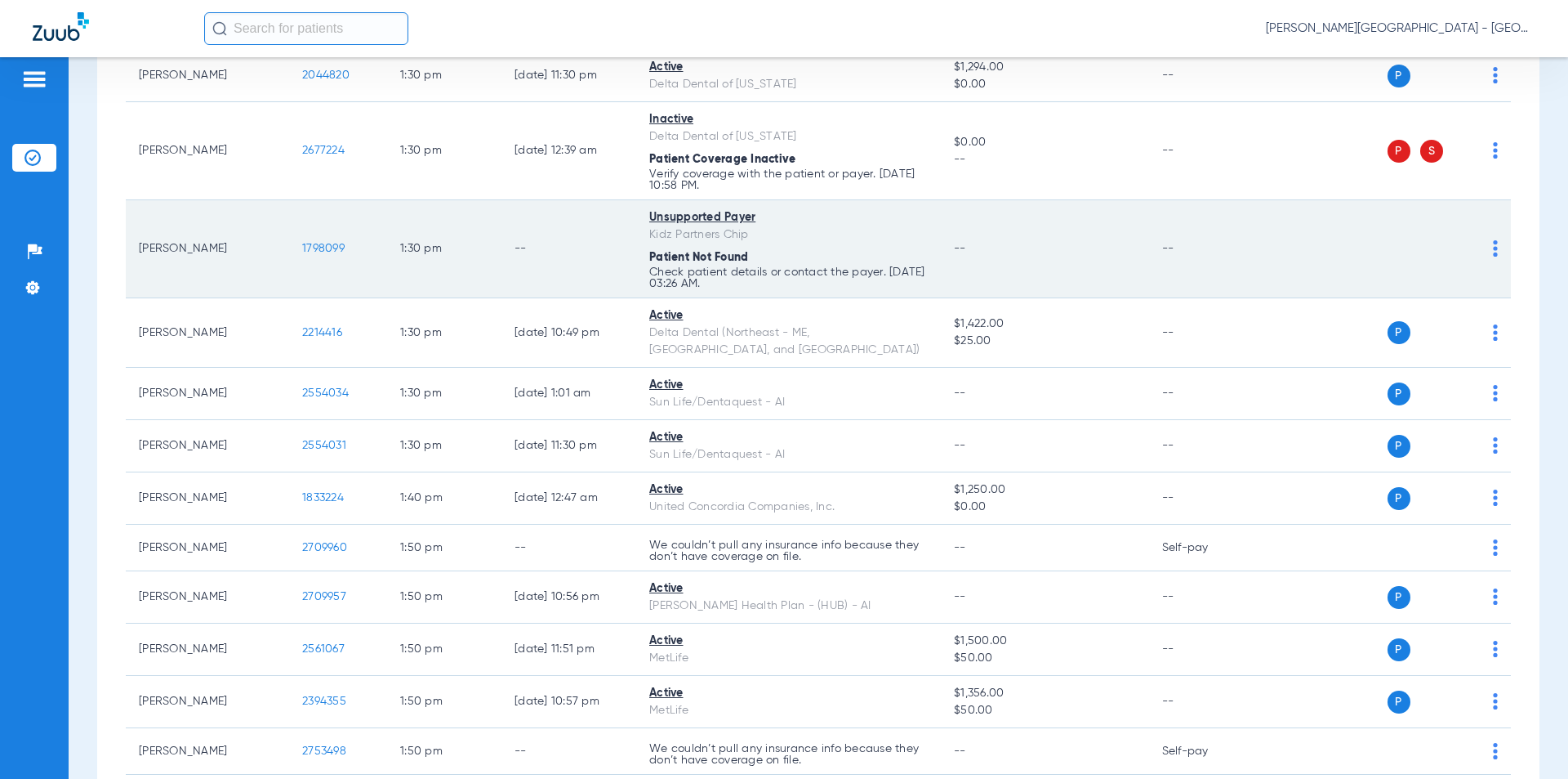
drag, startPoint x: 316, startPoint y: 227, endPoint x: 290, endPoint y: 227, distance: 26.0
click at [290, 227] on td "1798099" at bounding box center [338, 249] width 98 height 98
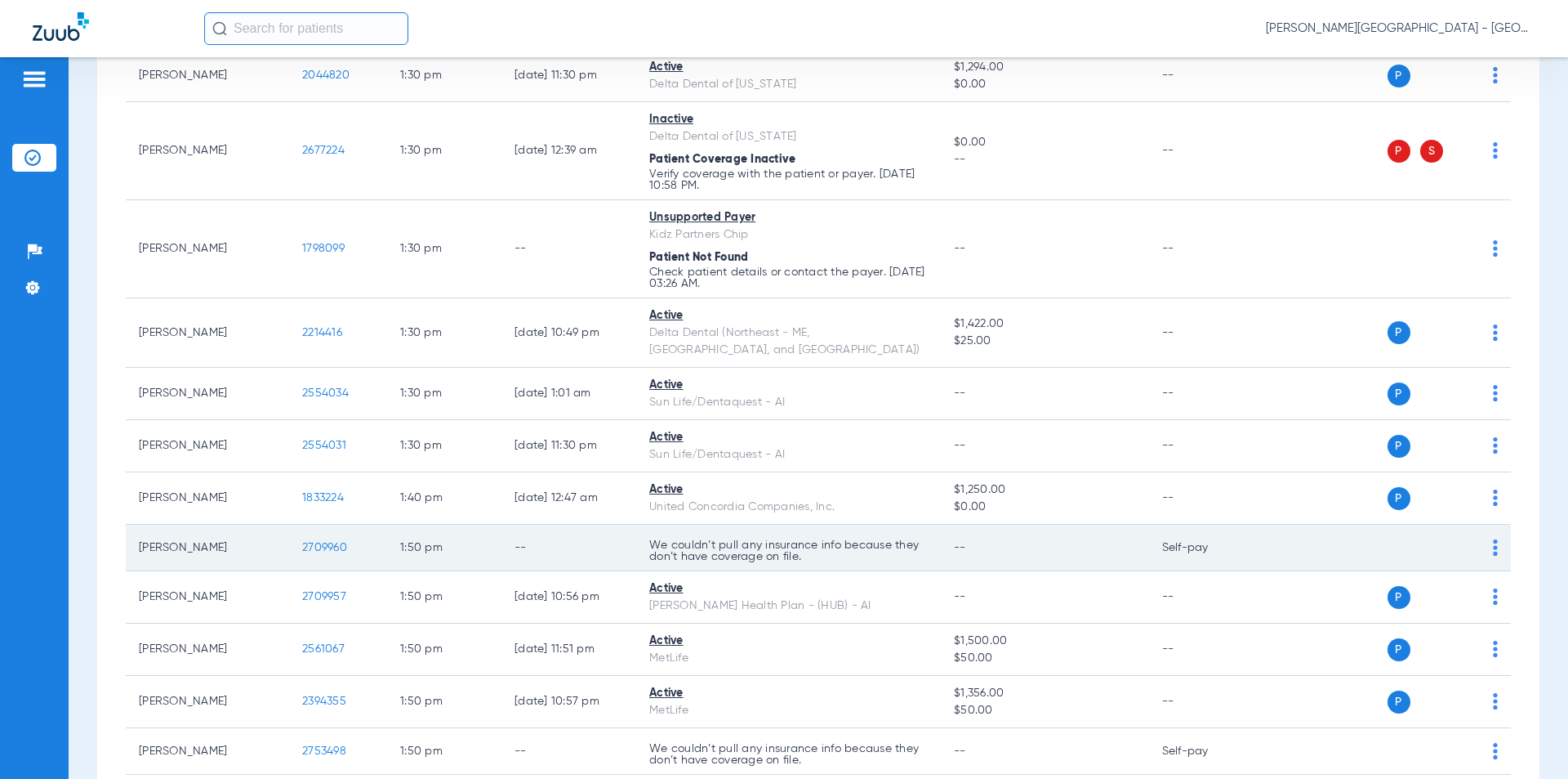
drag, startPoint x: 322, startPoint y: 509, endPoint x: 293, endPoint y: 509, distance: 29.0
click at [293, 525] on td "2709960" at bounding box center [338, 547] width 98 height 46
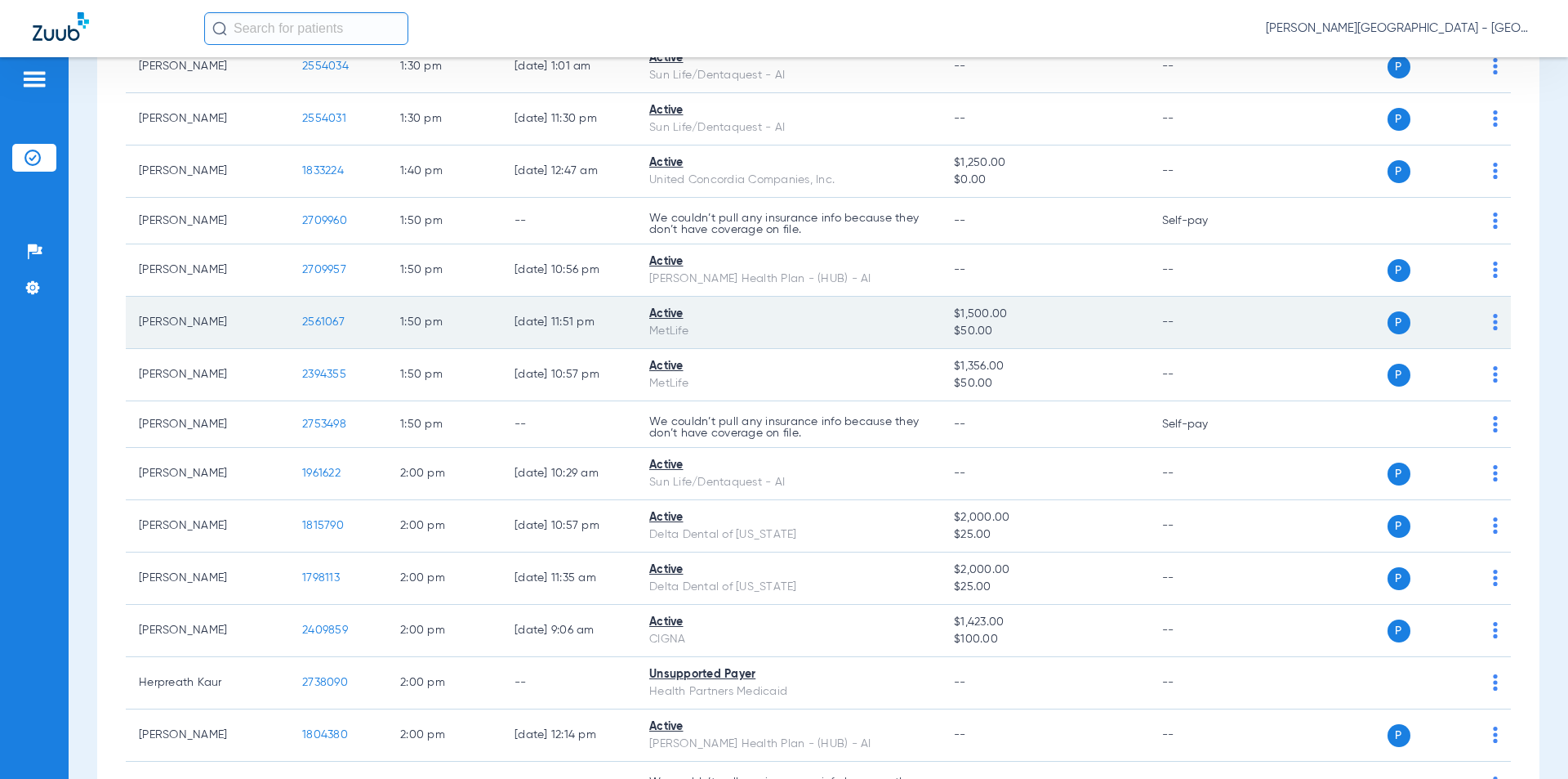
scroll to position [9315, 0]
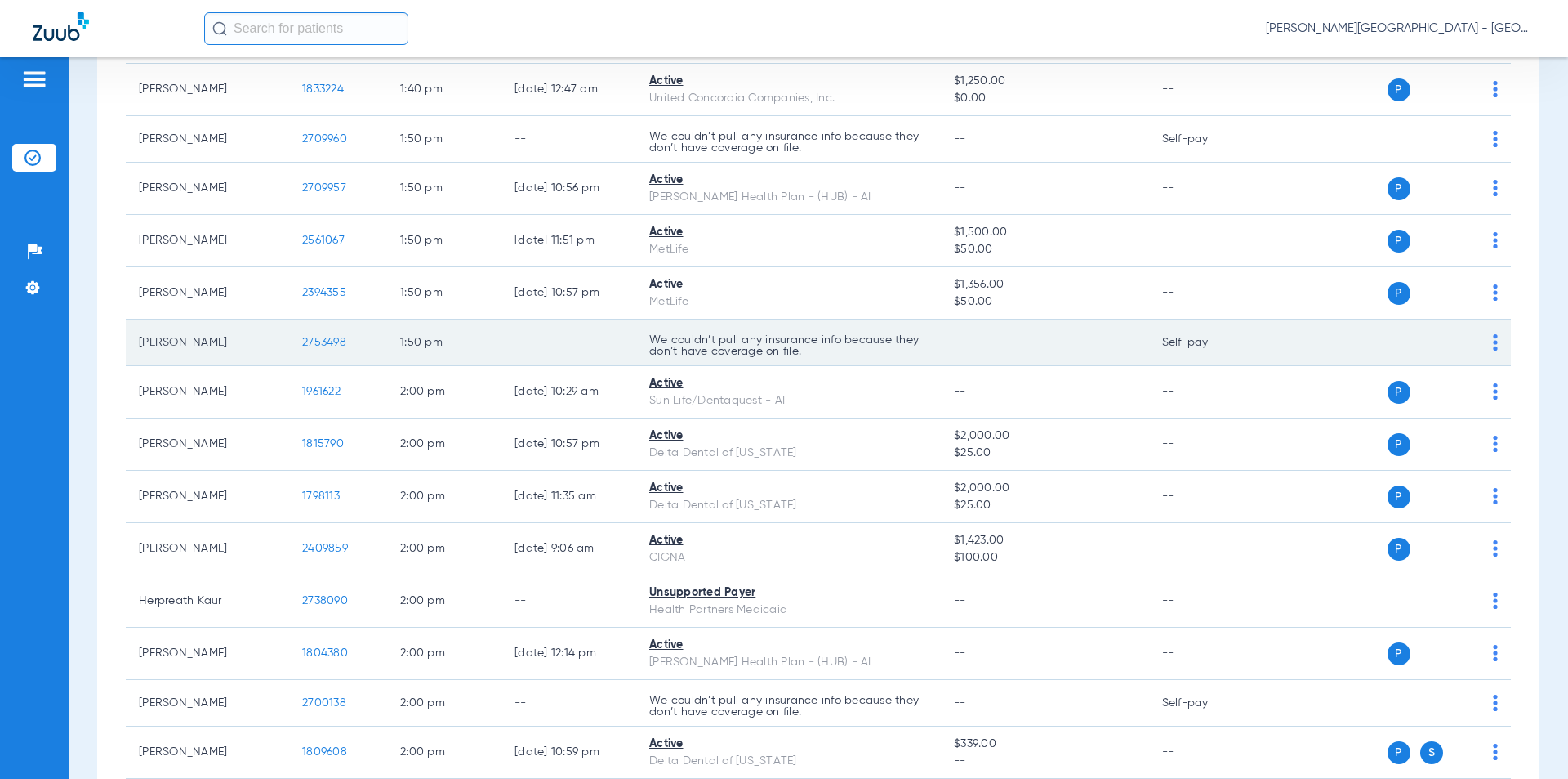
drag, startPoint x: 346, startPoint y: 304, endPoint x: 322, endPoint y: 300, distance: 24.3
click at [293, 319] on td "2753498" at bounding box center [338, 342] width 98 height 46
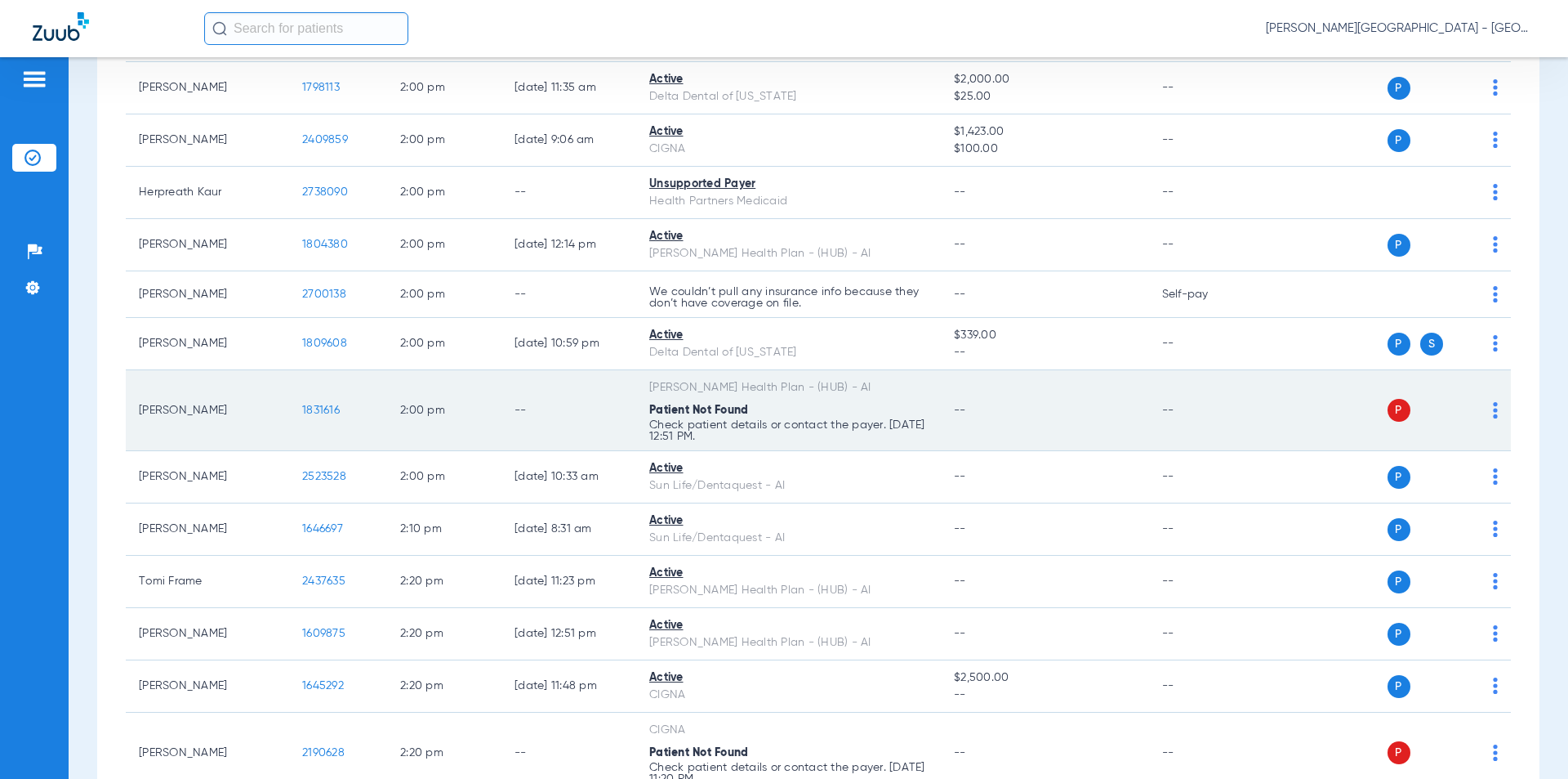
scroll to position [9805, 0]
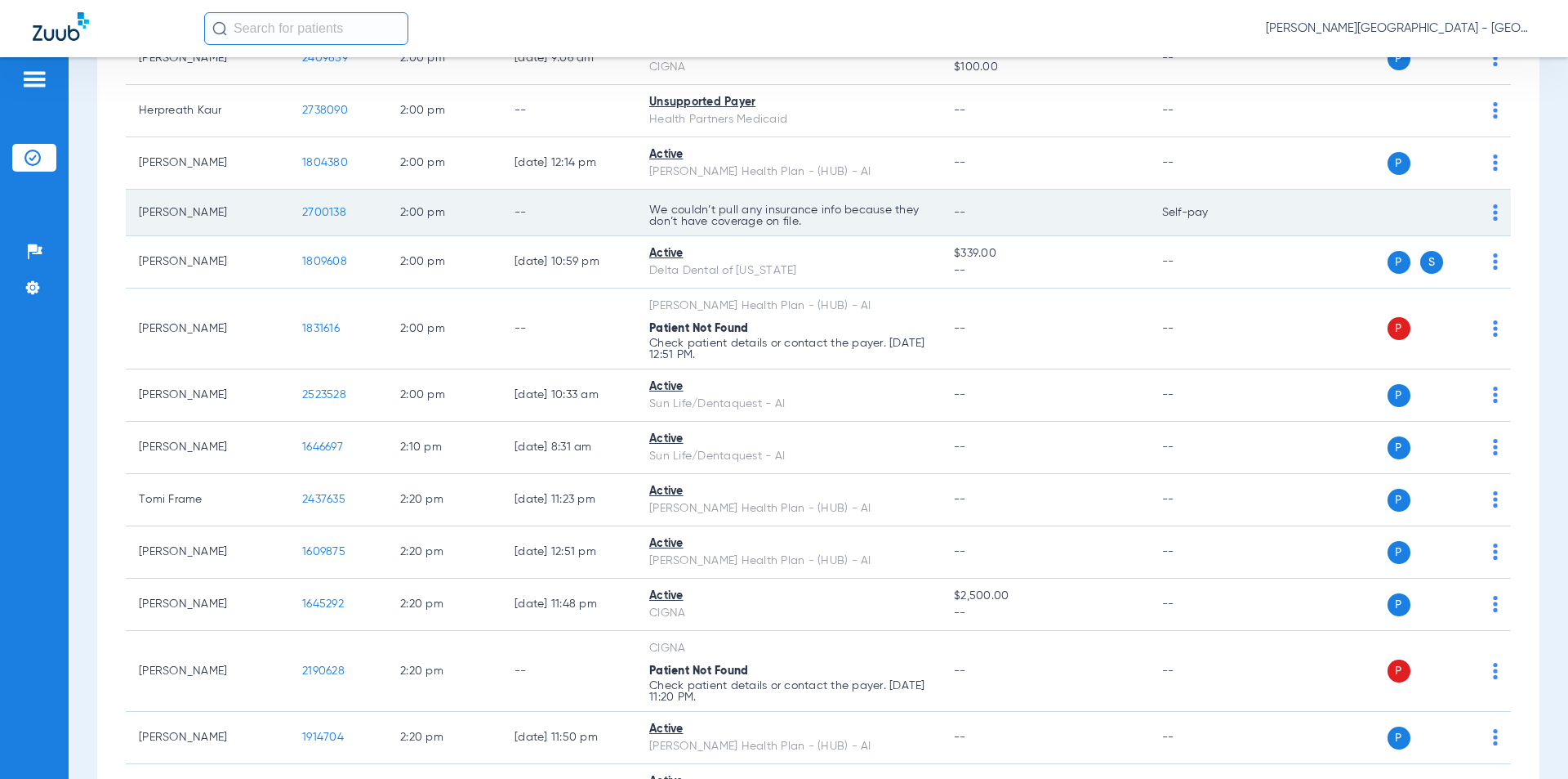
drag, startPoint x: 301, startPoint y: 178, endPoint x: 315, endPoint y: 176, distance: 14.1
click at [285, 189] on tr "[PERSON_NAME] 2700138 2:00 PM -- We couldn’t pull any insurance info because th…" at bounding box center [818, 212] width 1385 height 46
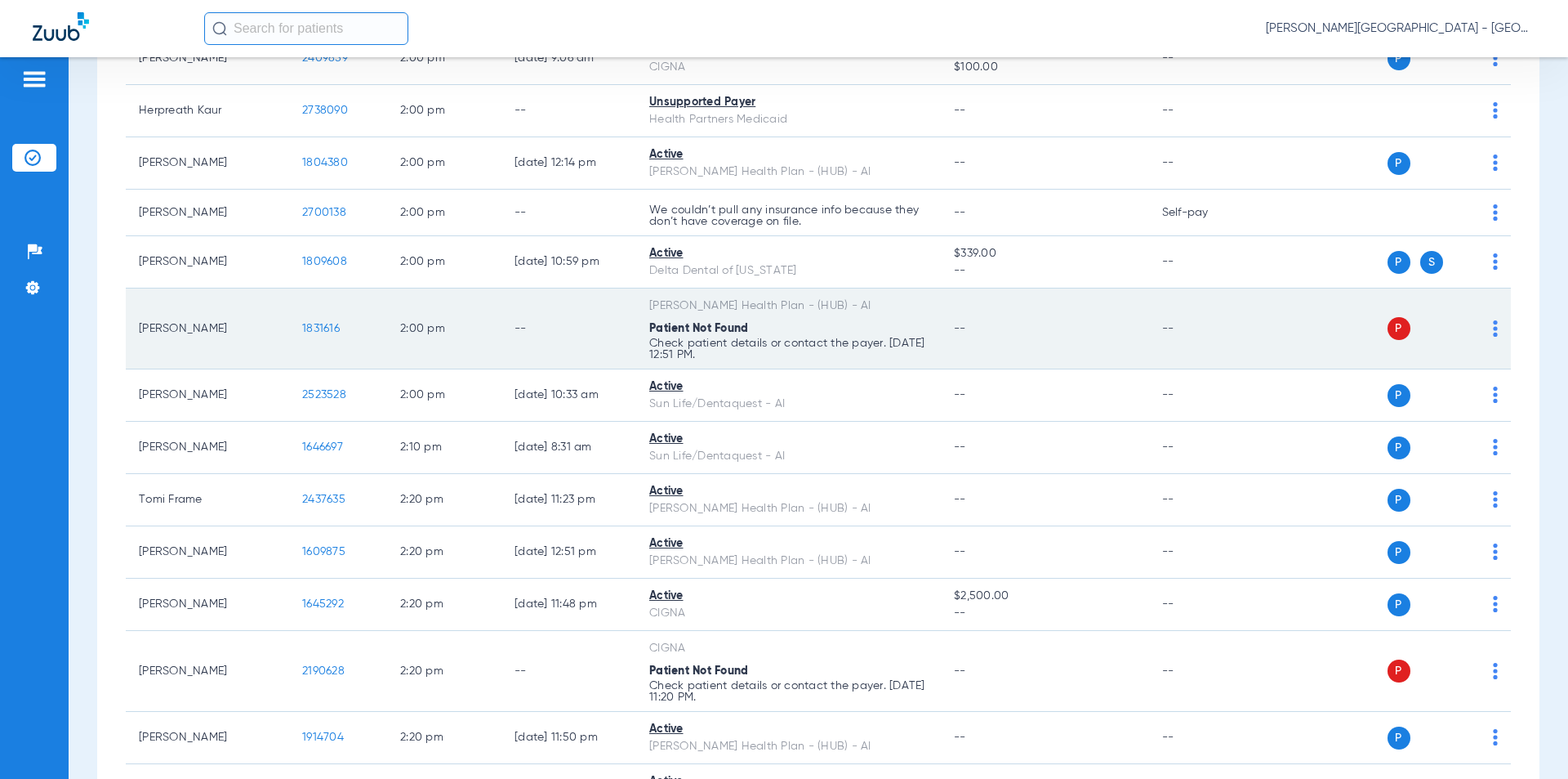
drag, startPoint x: 342, startPoint y: 286, endPoint x: 285, endPoint y: 293, distance: 57.4
click at [285, 293] on tr "[PERSON_NAME] 1831616 2:00 PM -- [PERSON_NAME] Health Plan - (HUB) - AI Patient…" at bounding box center [818, 329] width 1385 height 81
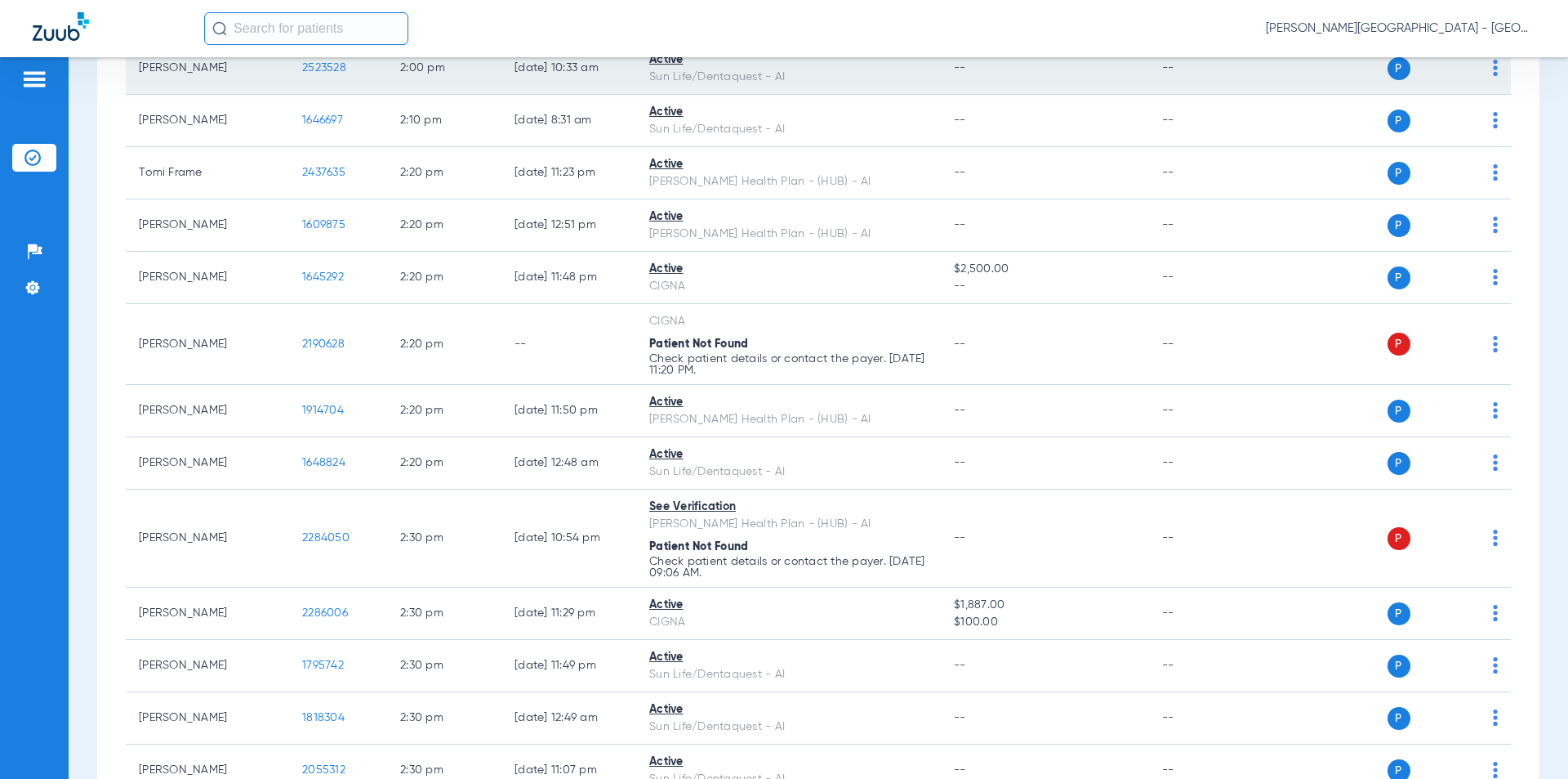
scroll to position [10214, 0]
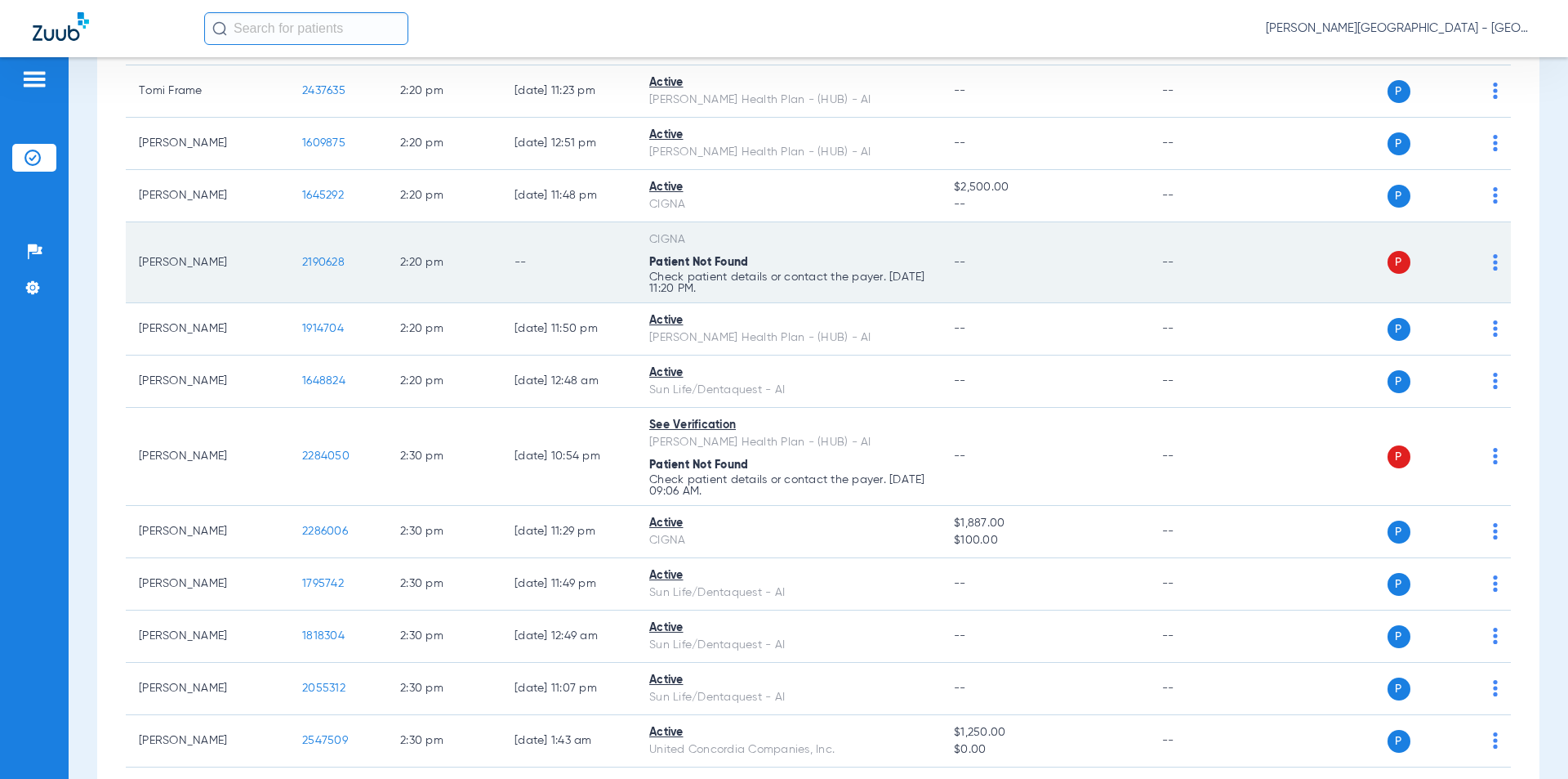
drag, startPoint x: 355, startPoint y: 224, endPoint x: 299, endPoint y: 225, distance: 56.0
click at [299, 225] on td "2190628" at bounding box center [338, 263] width 98 height 81
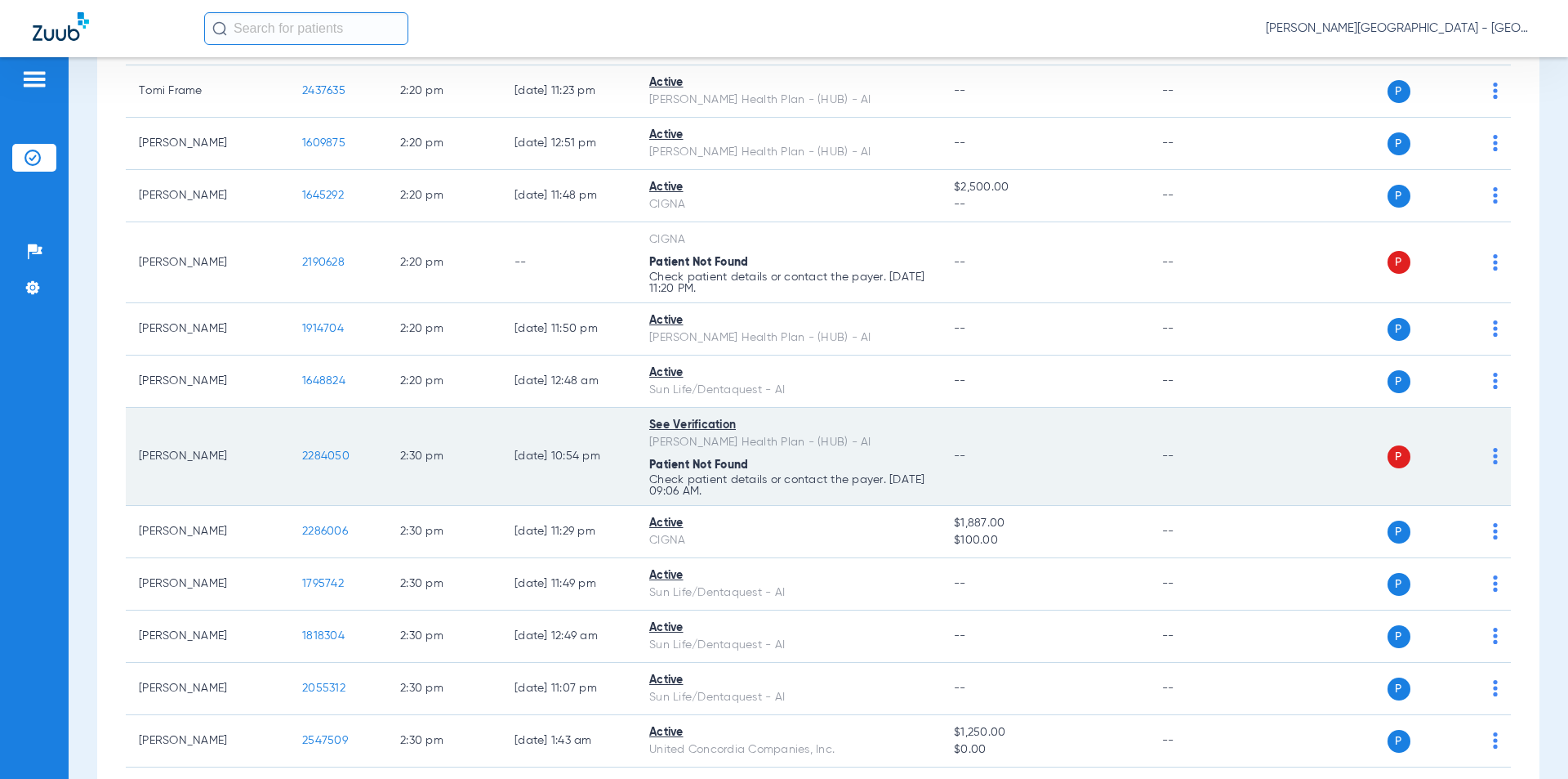
drag, startPoint x: 334, startPoint y: 417, endPoint x: 286, endPoint y: 415, distance: 48.0
click at [286, 415] on tr "[PERSON_NAME] 2284050 2:30 PM [DATE] 10:54 PM See Verification [PERSON_NAME] He…" at bounding box center [818, 457] width 1385 height 98
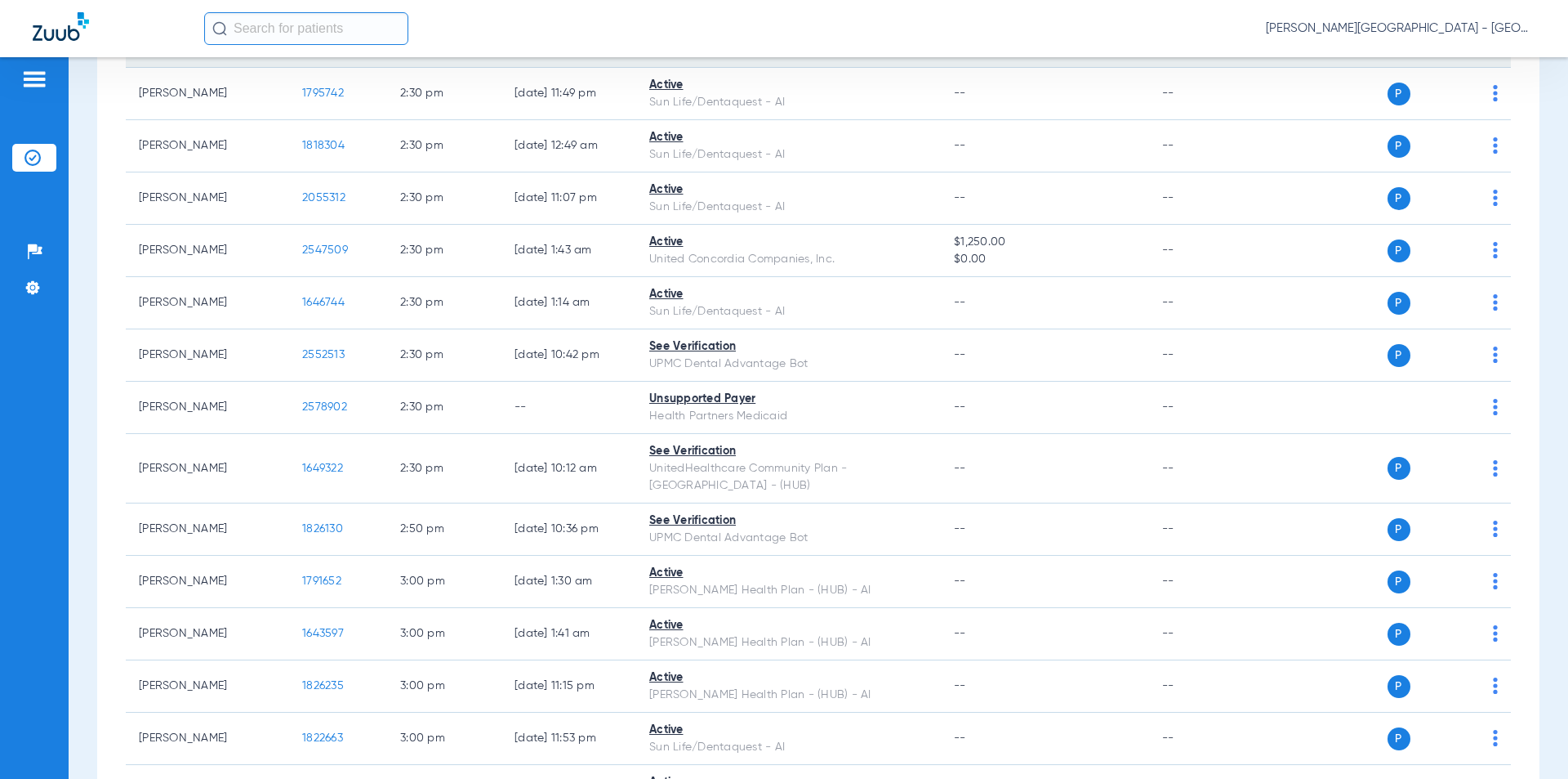
scroll to position [10786, 0]
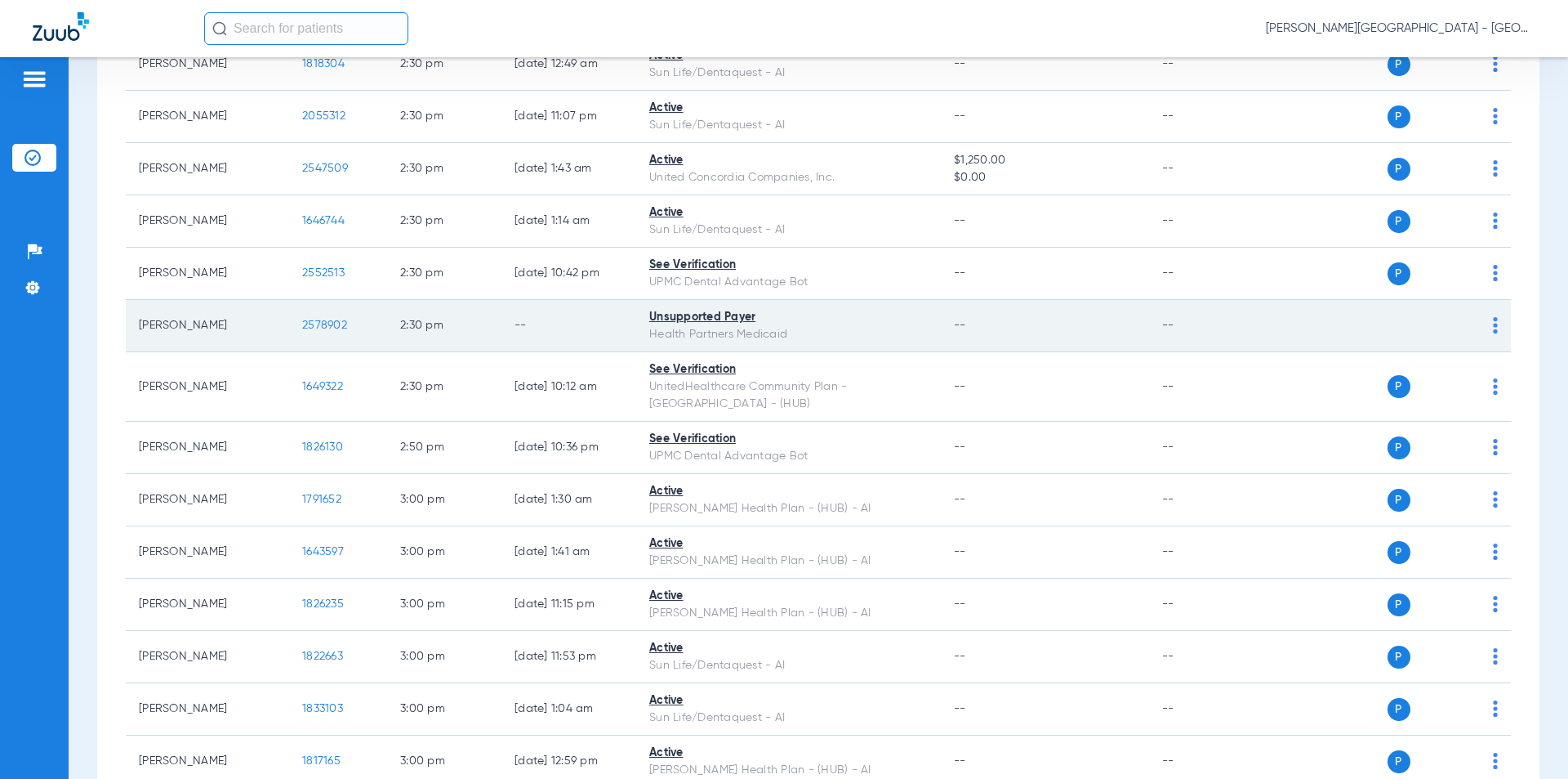
drag, startPoint x: 351, startPoint y: 286, endPoint x: 290, endPoint y: 287, distance: 61.0
click at [290, 300] on td "2578902" at bounding box center [338, 326] width 98 height 52
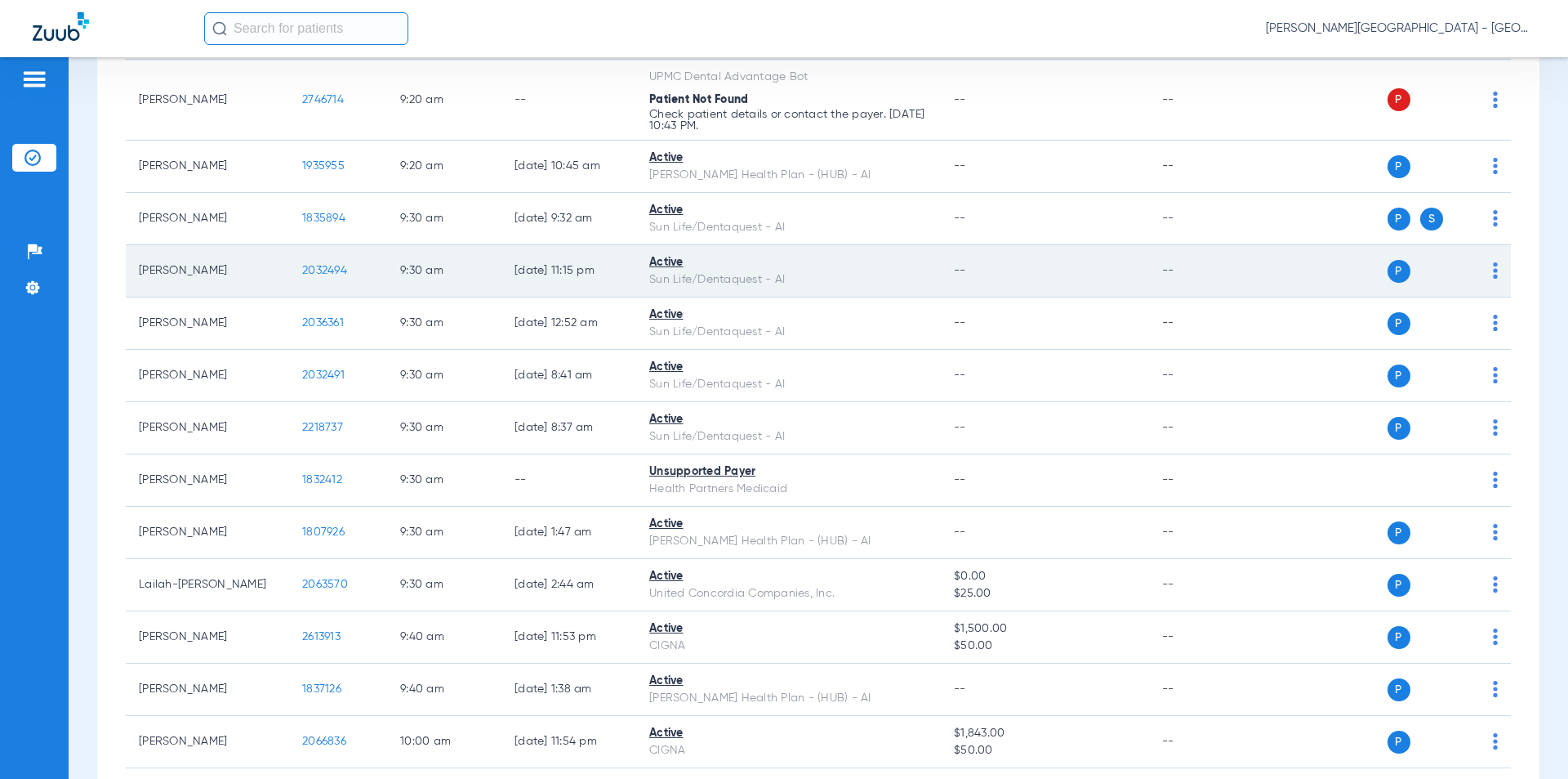
scroll to position [2933, 0]
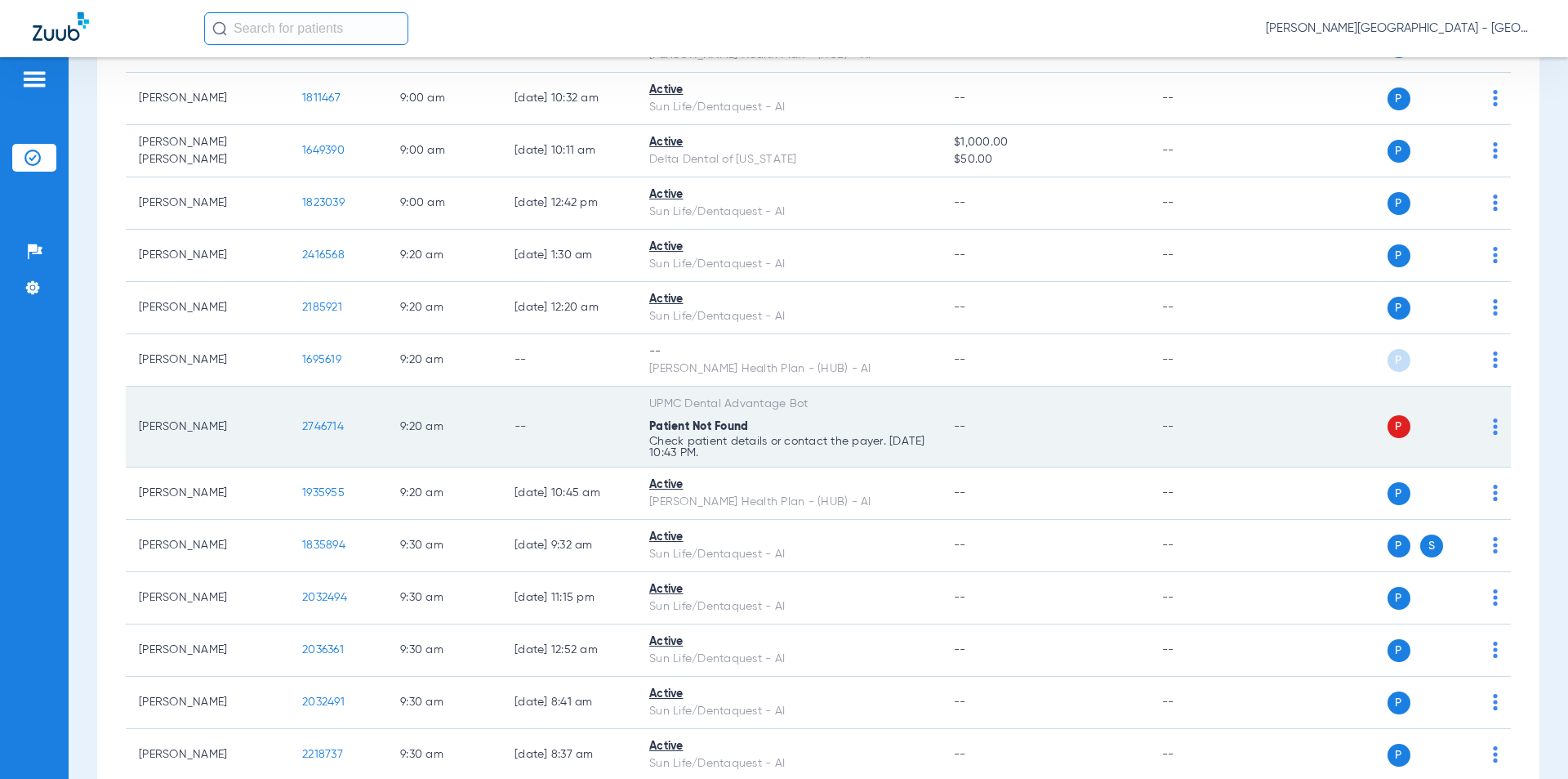
drag, startPoint x: 334, startPoint y: 425, endPoint x: 312, endPoint y: 419, distance: 22.8
click at [288, 424] on tr "[PERSON_NAME] 2746714 9:20 AM -- UPMC Dental Advantage Bot Patient Not Found Ch…" at bounding box center [818, 427] width 1385 height 81
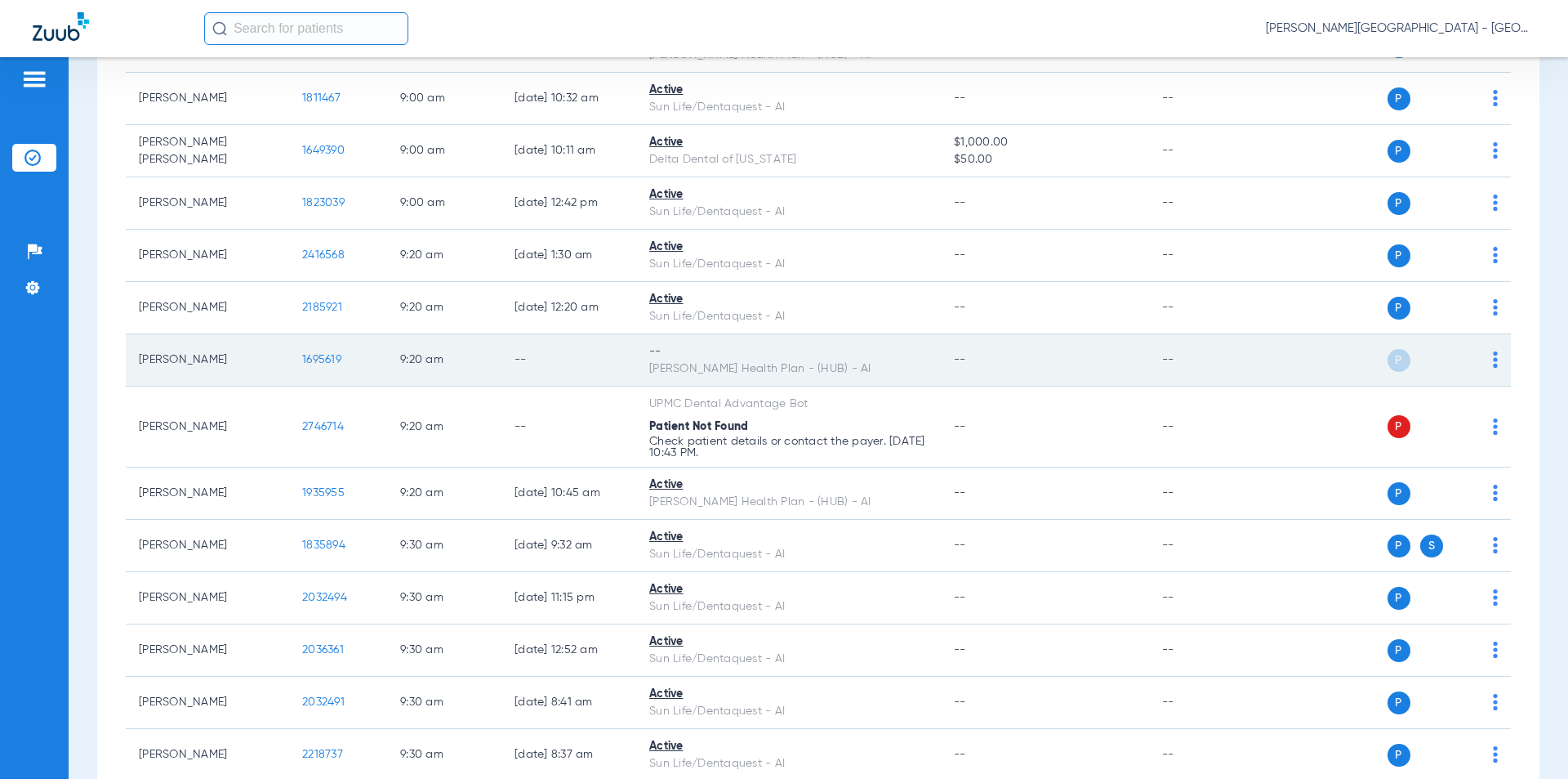
drag, startPoint x: 336, startPoint y: 353, endPoint x: 291, endPoint y: 351, distance: 45.0
click at [291, 351] on td "1695619" at bounding box center [338, 361] width 98 height 52
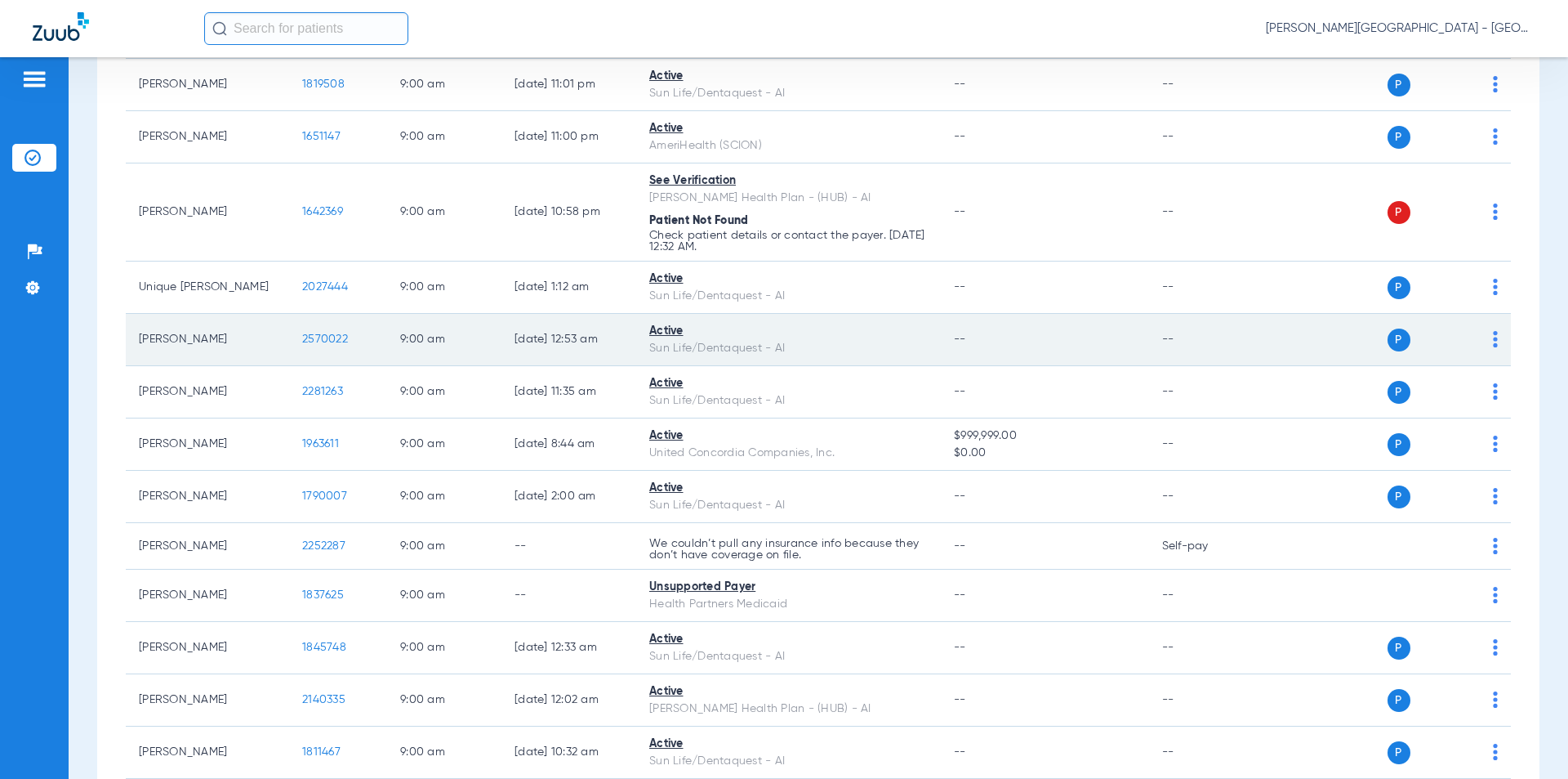
scroll to position [2198, 0]
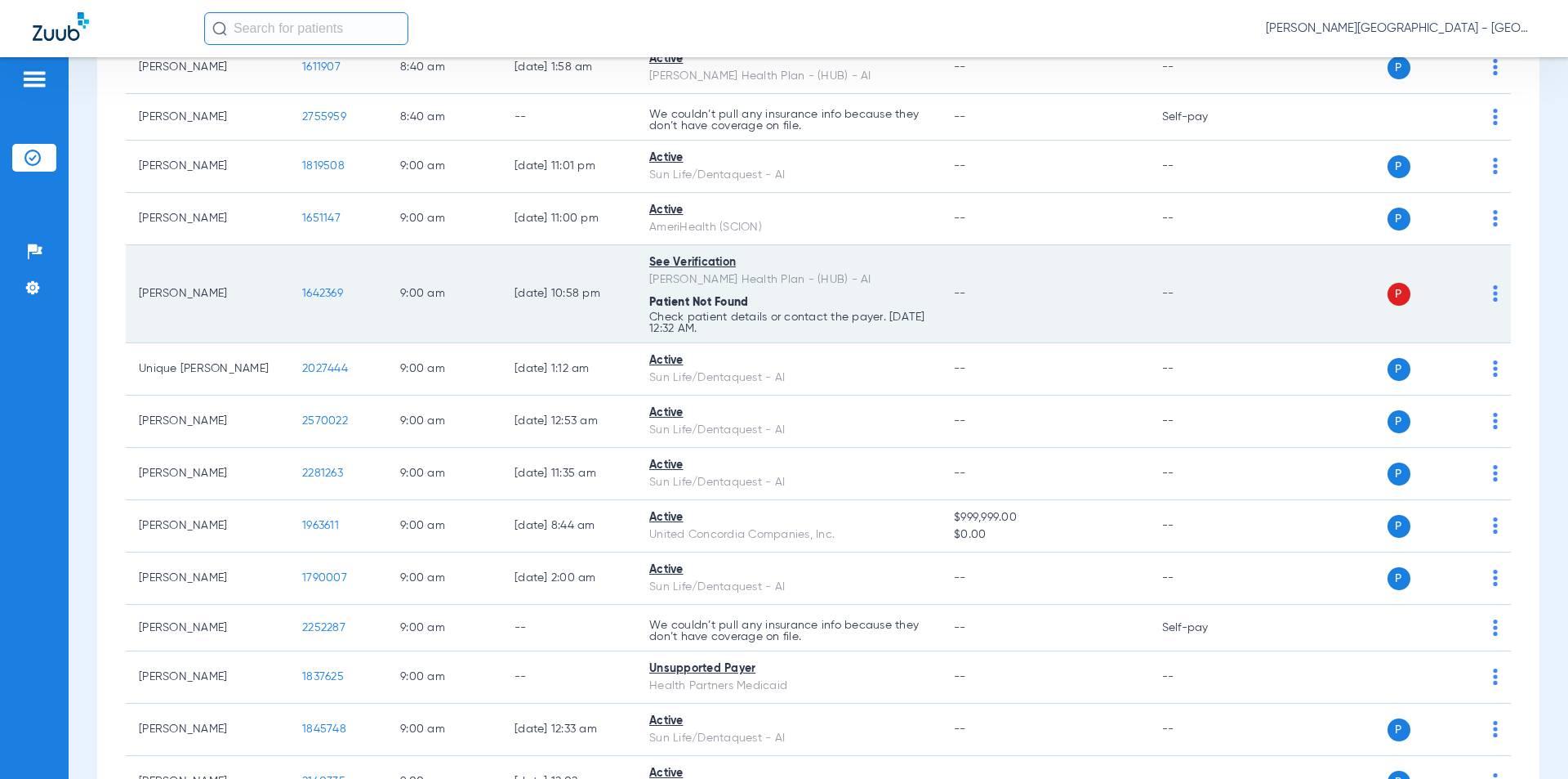
drag, startPoint x: 352, startPoint y: 288, endPoint x: 326, endPoint y: 286, distance: 26.1
click at [289, 286] on td "1642369" at bounding box center [338, 294] width 98 height 98
